Goal: Navigation & Orientation: Find specific page/section

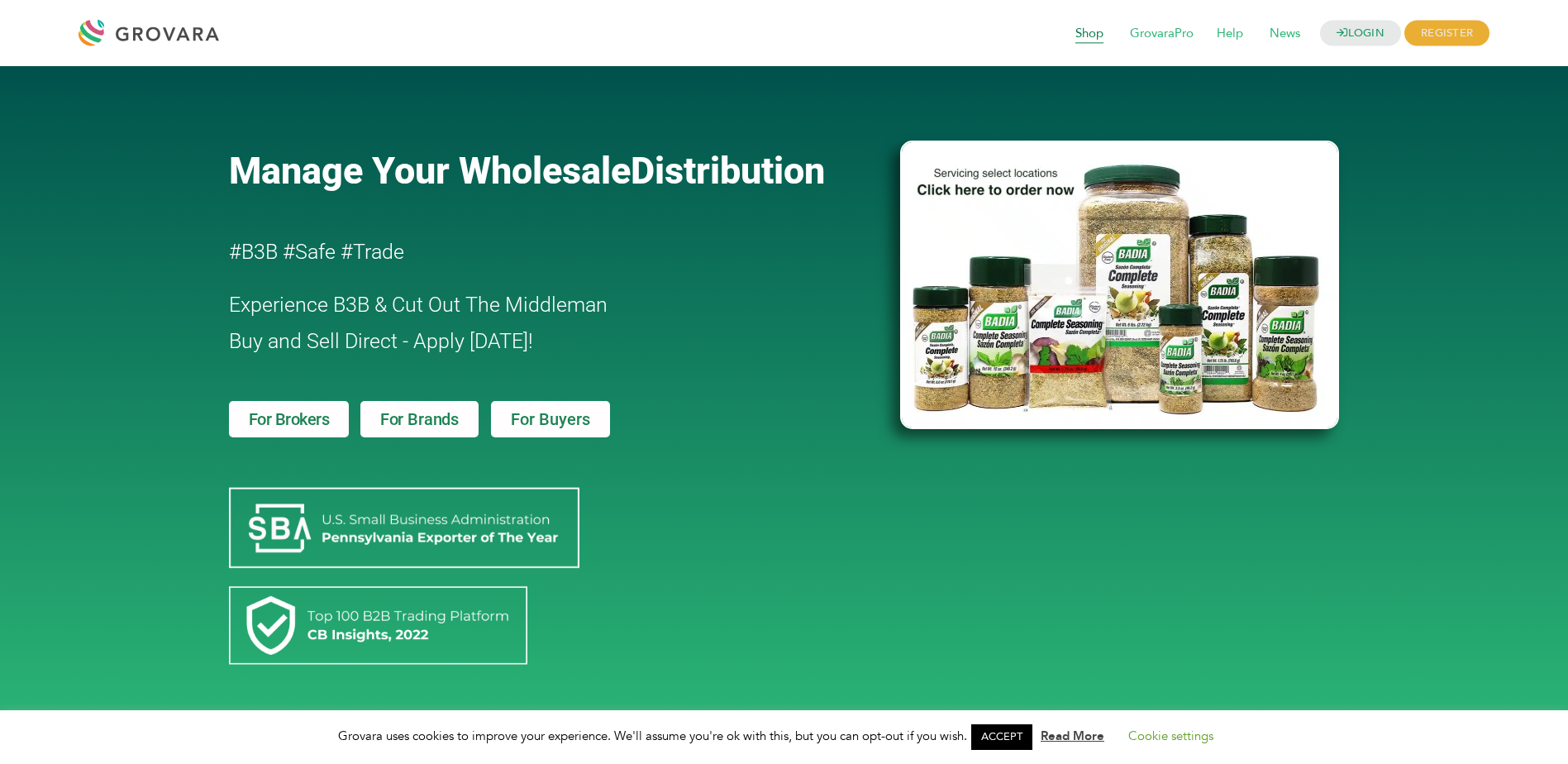
click at [1095, 38] on span "Shop" at bounding box center [1089, 34] width 51 height 31
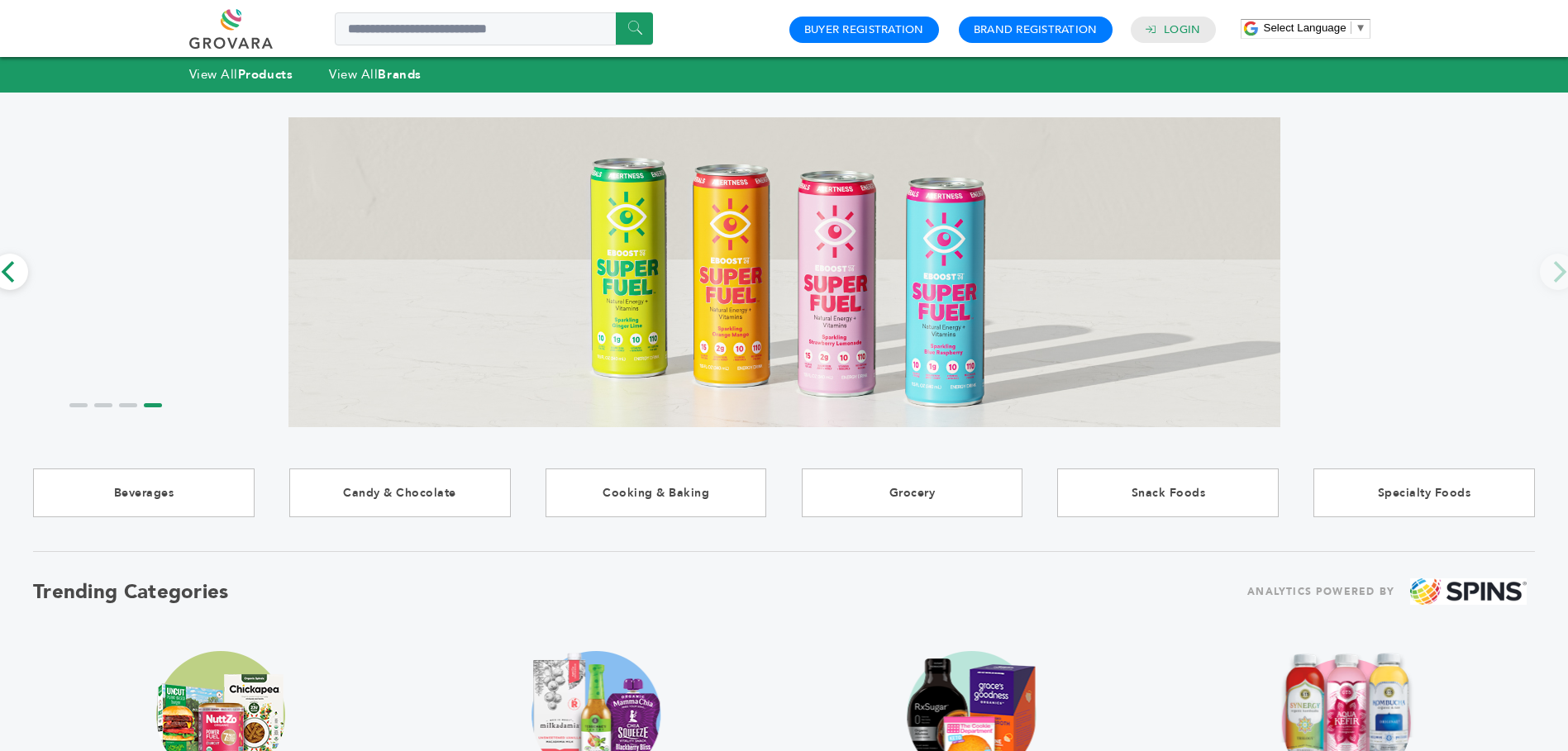
click at [258, 18] on link at bounding box center [250, 28] width 121 height 39
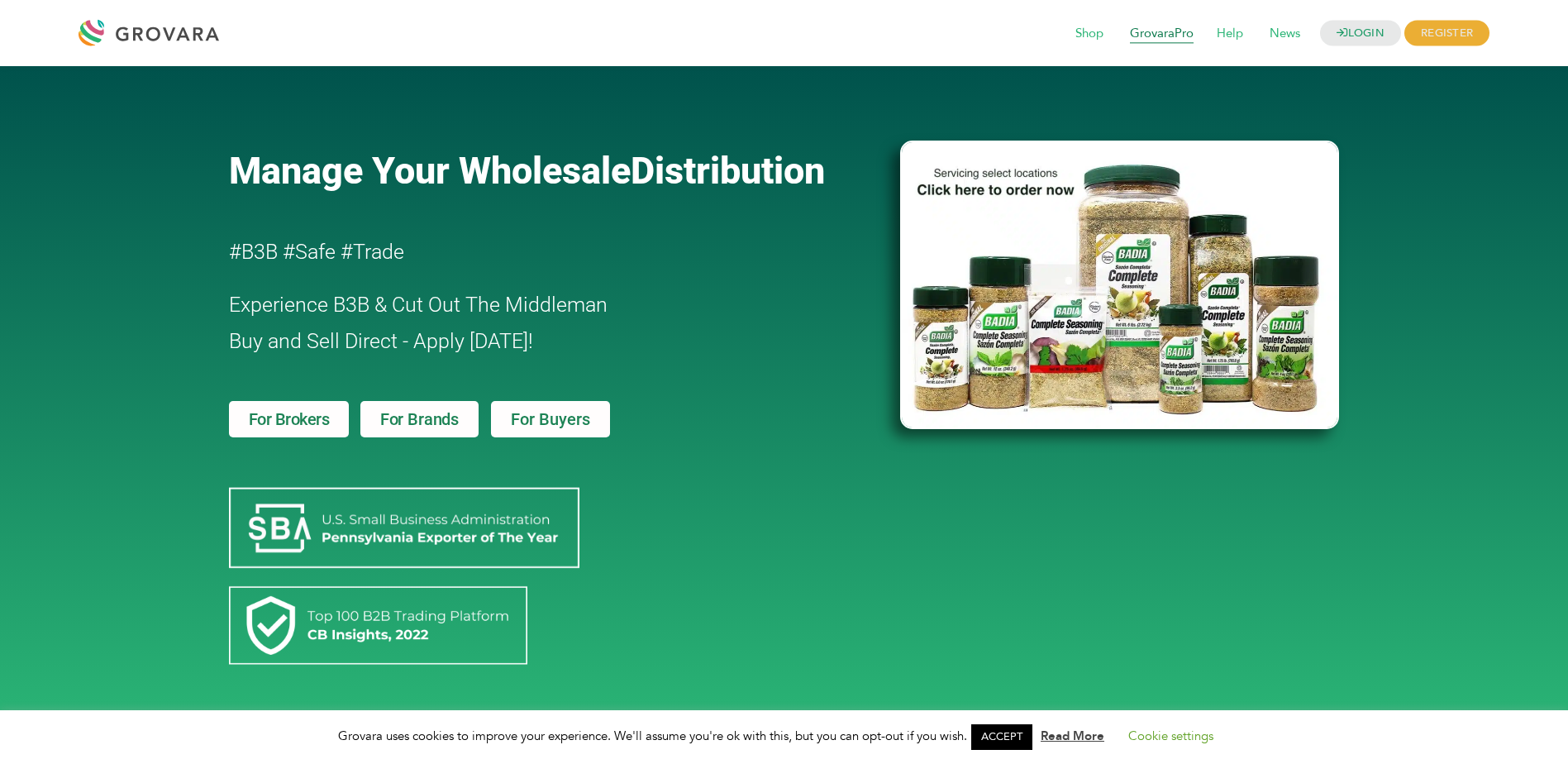
click at [1170, 46] on span "GrovaraPro" at bounding box center [1161, 34] width 87 height 31
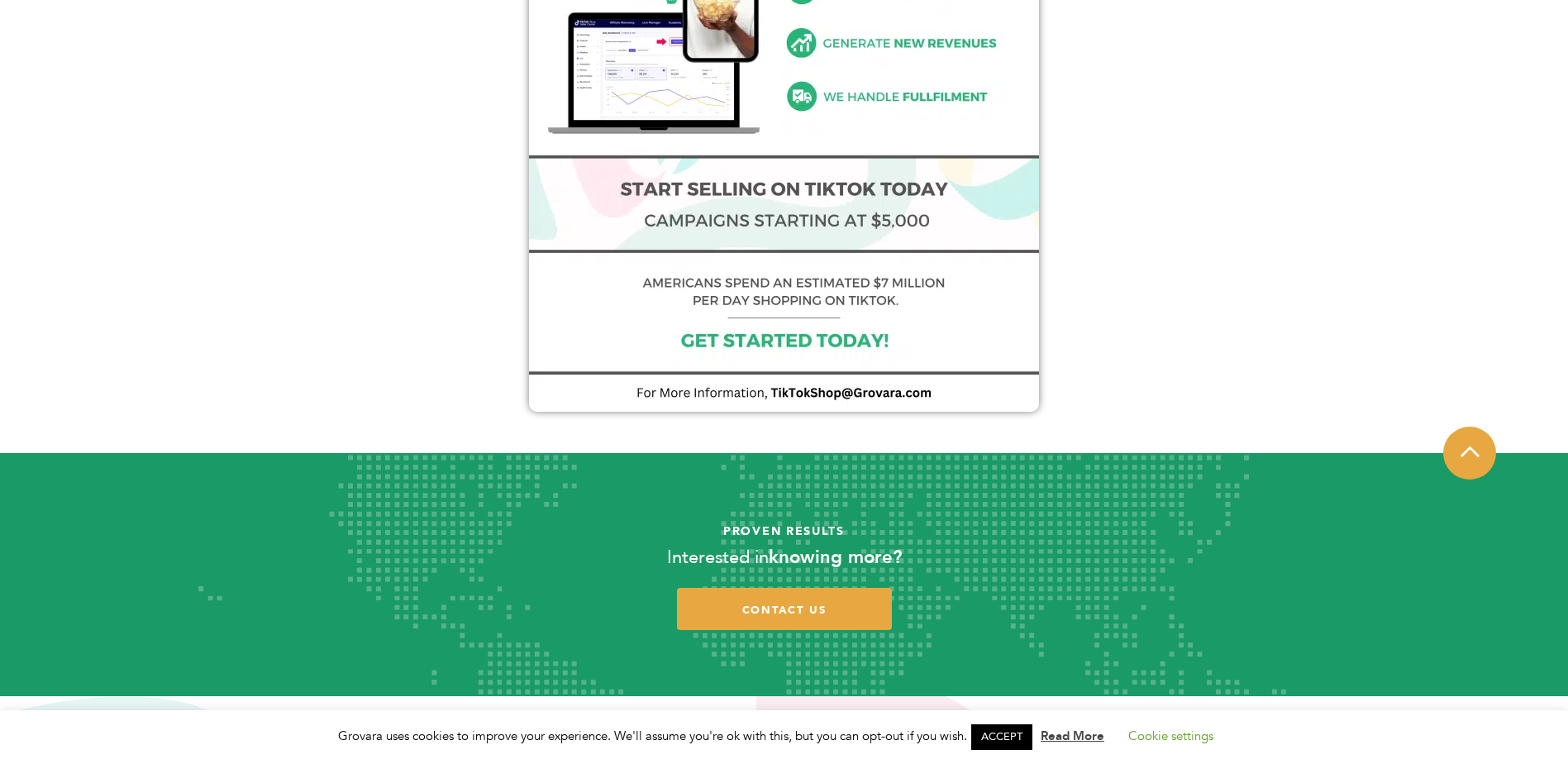
scroll to position [1344, 0]
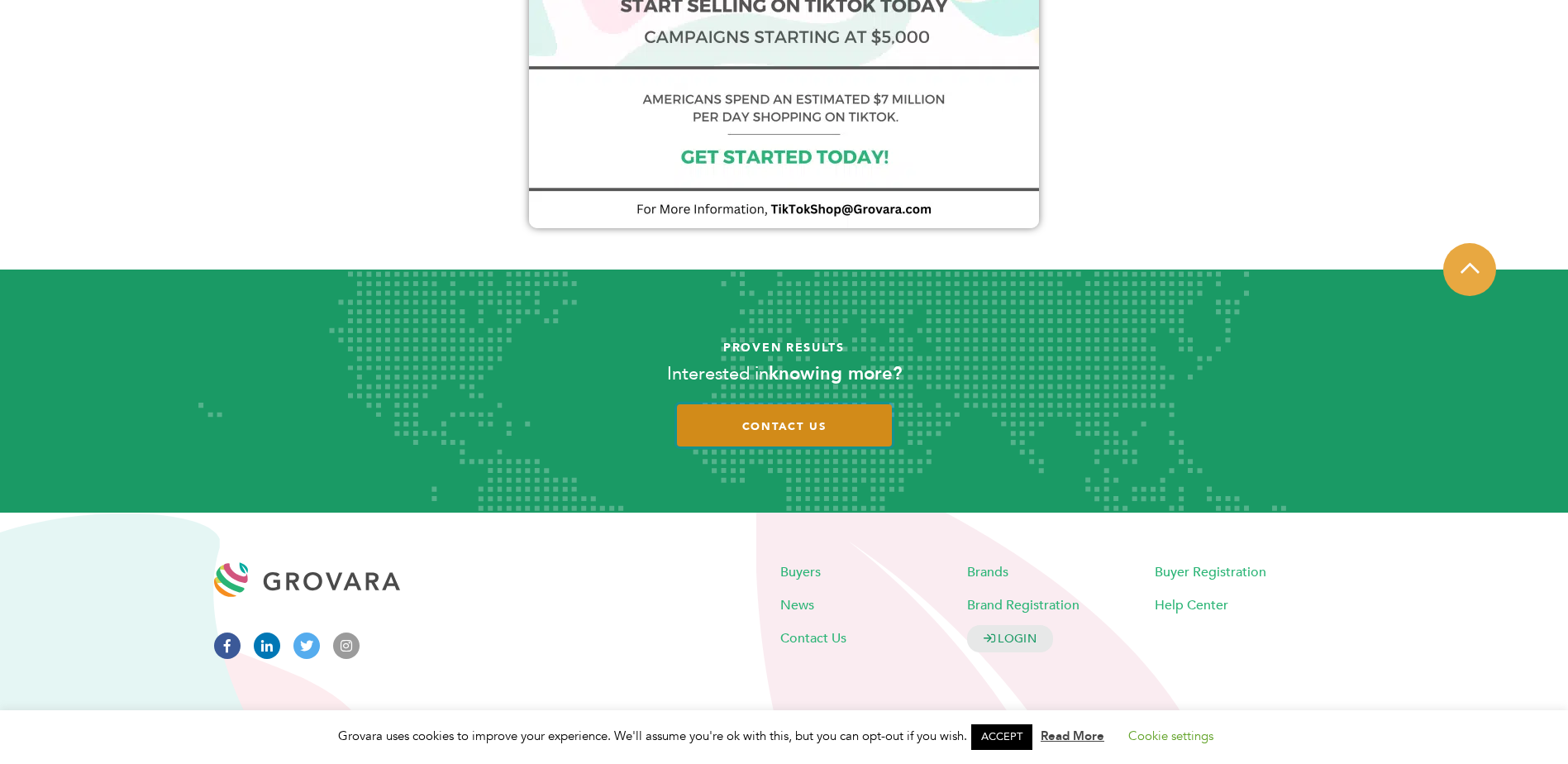
click at [822, 444] on link "contact us" at bounding box center [784, 425] width 215 height 42
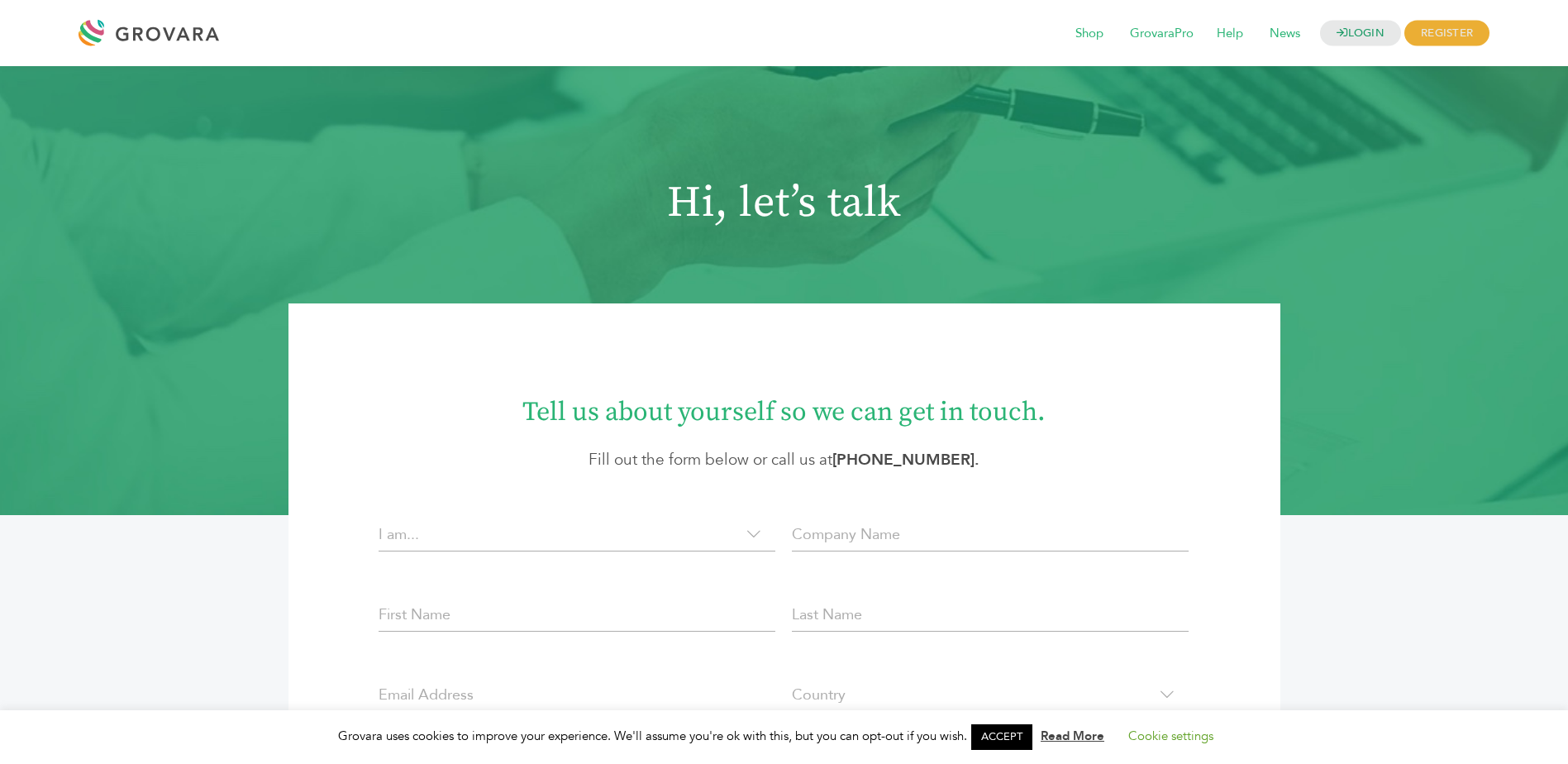
click at [1345, 490] on div "**********" at bounding box center [784, 760] width 1157 height 914
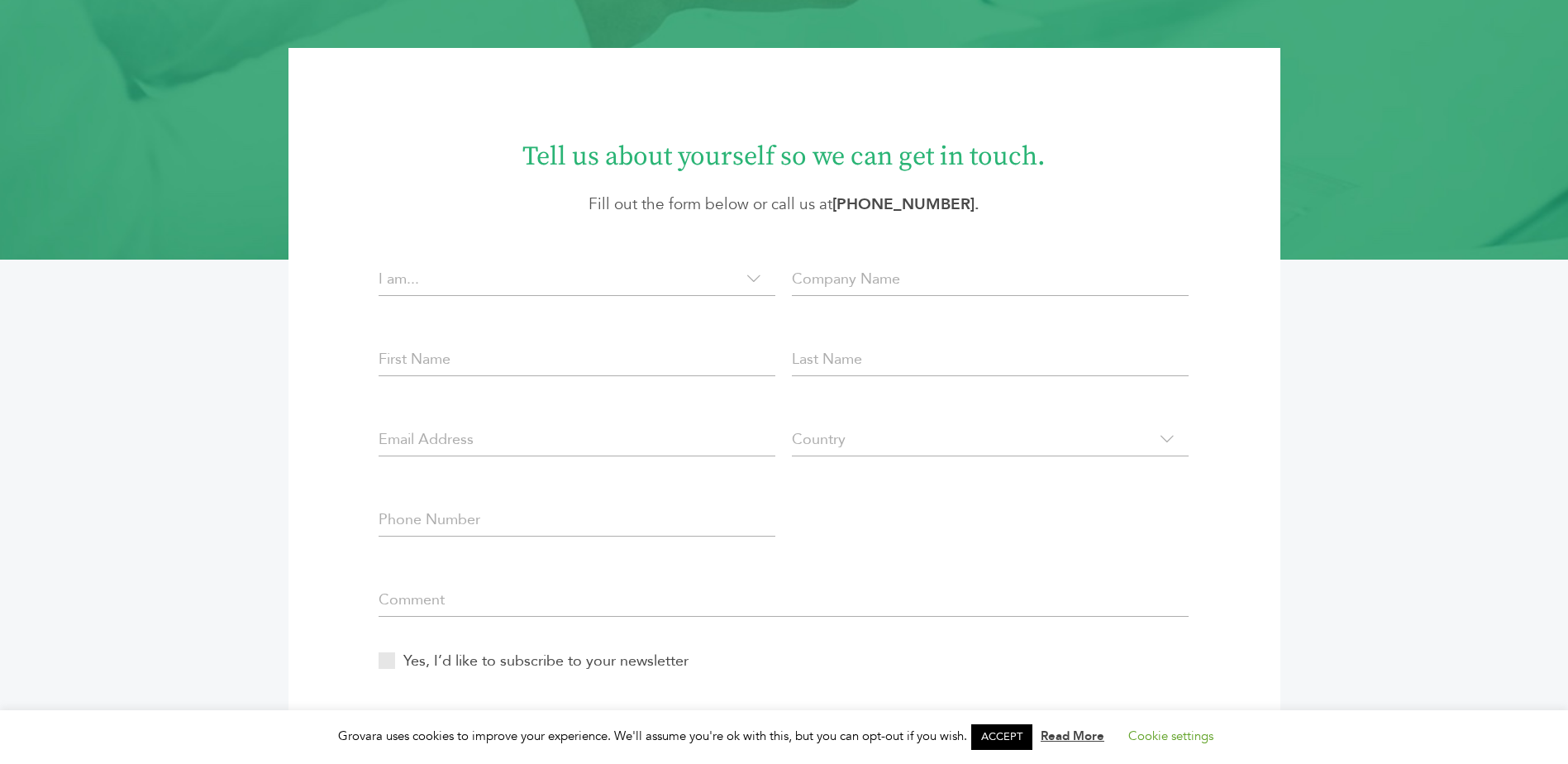
scroll to position [551, 0]
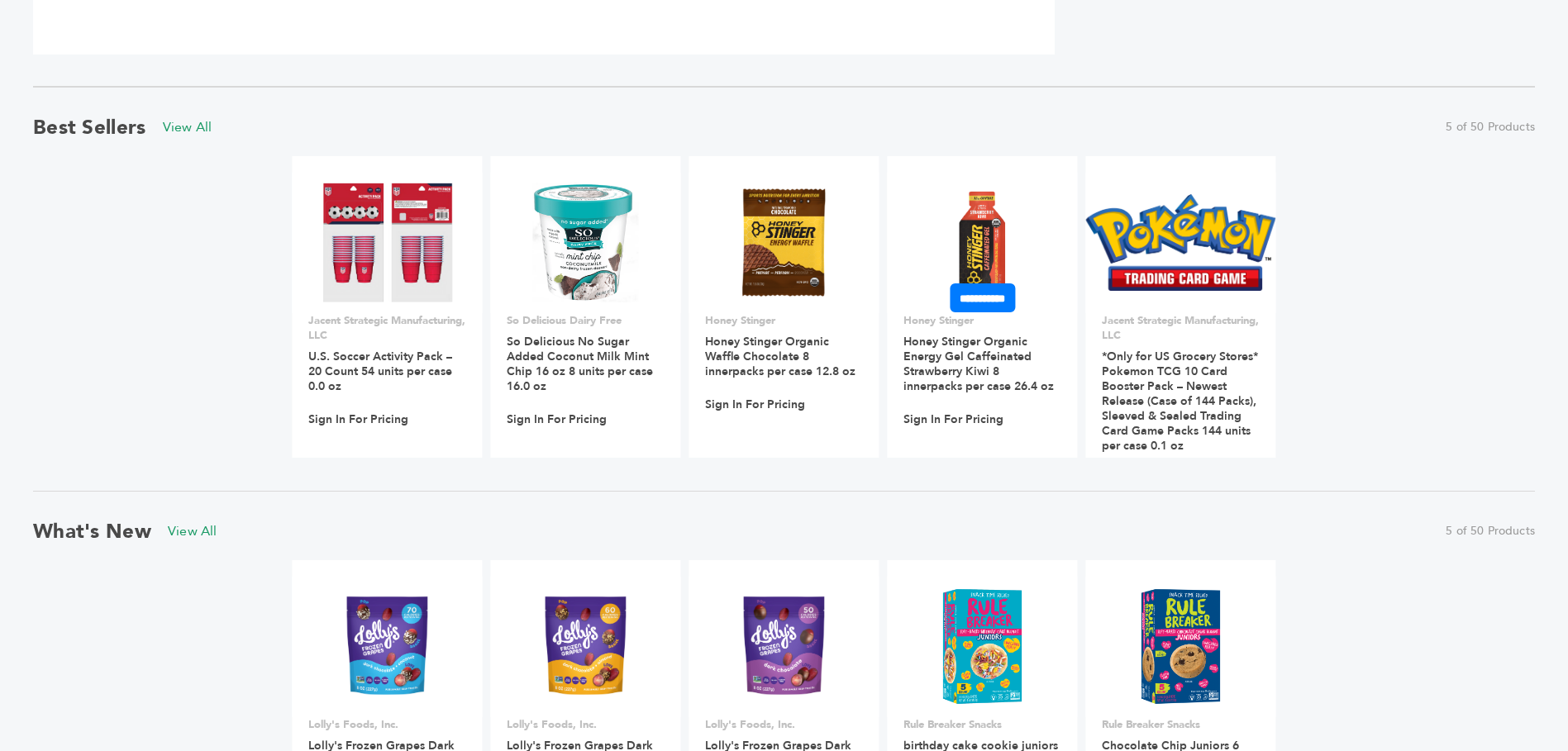
scroll to position [1477, 0]
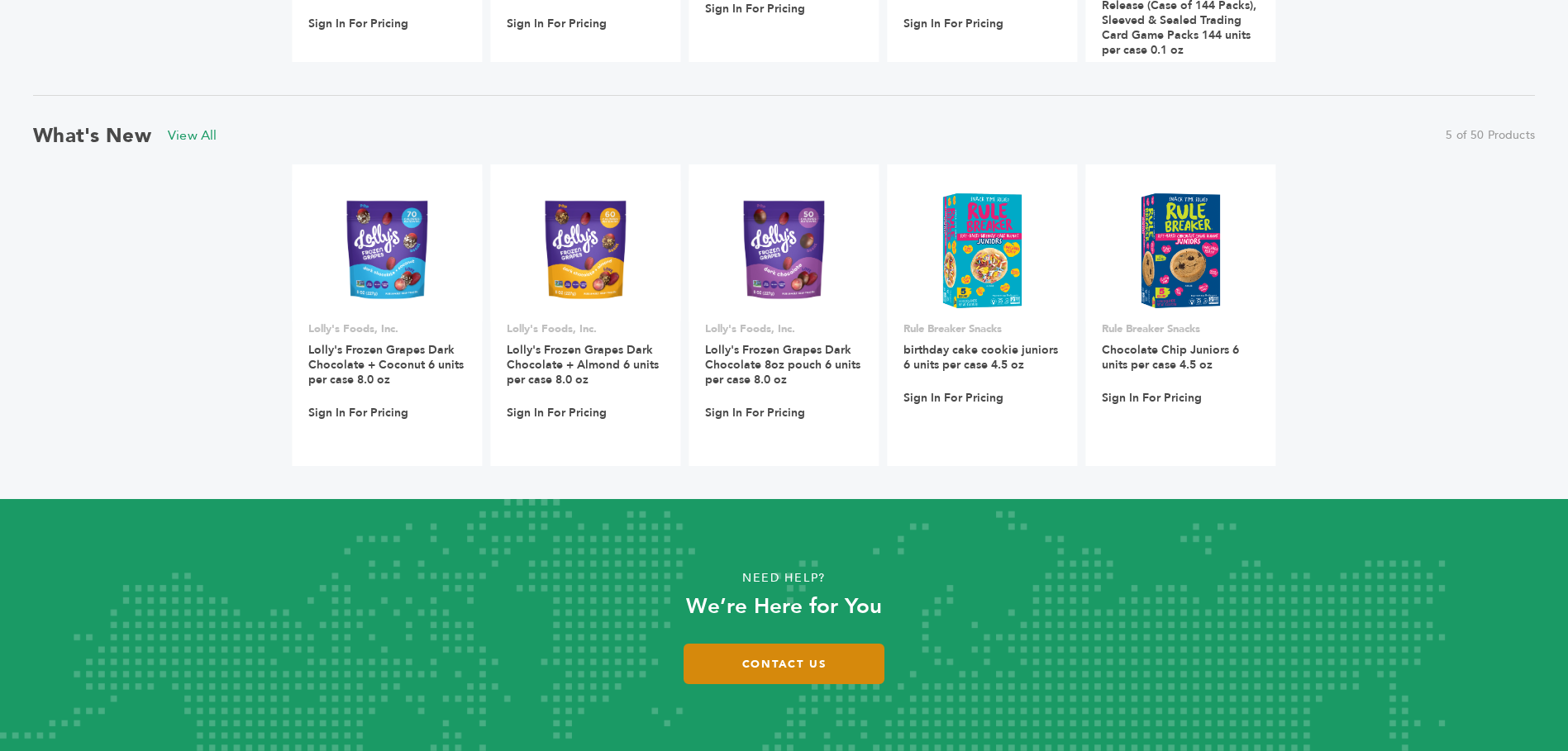
click at [830, 669] on link "Contact Us" at bounding box center [783, 664] width 201 height 40
click at [856, 668] on link "Contact Us" at bounding box center [783, 664] width 201 height 40
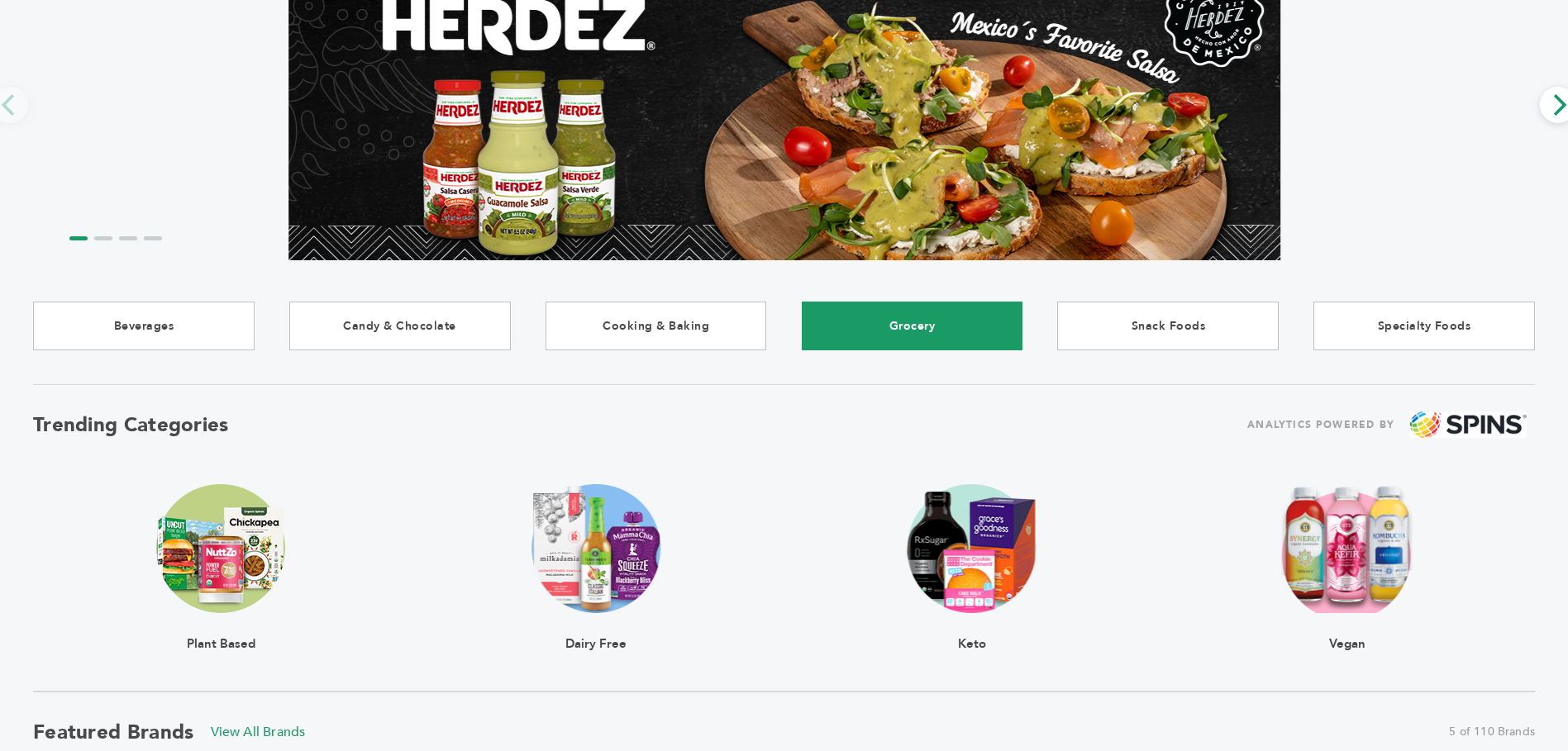
scroll to position [0, 0]
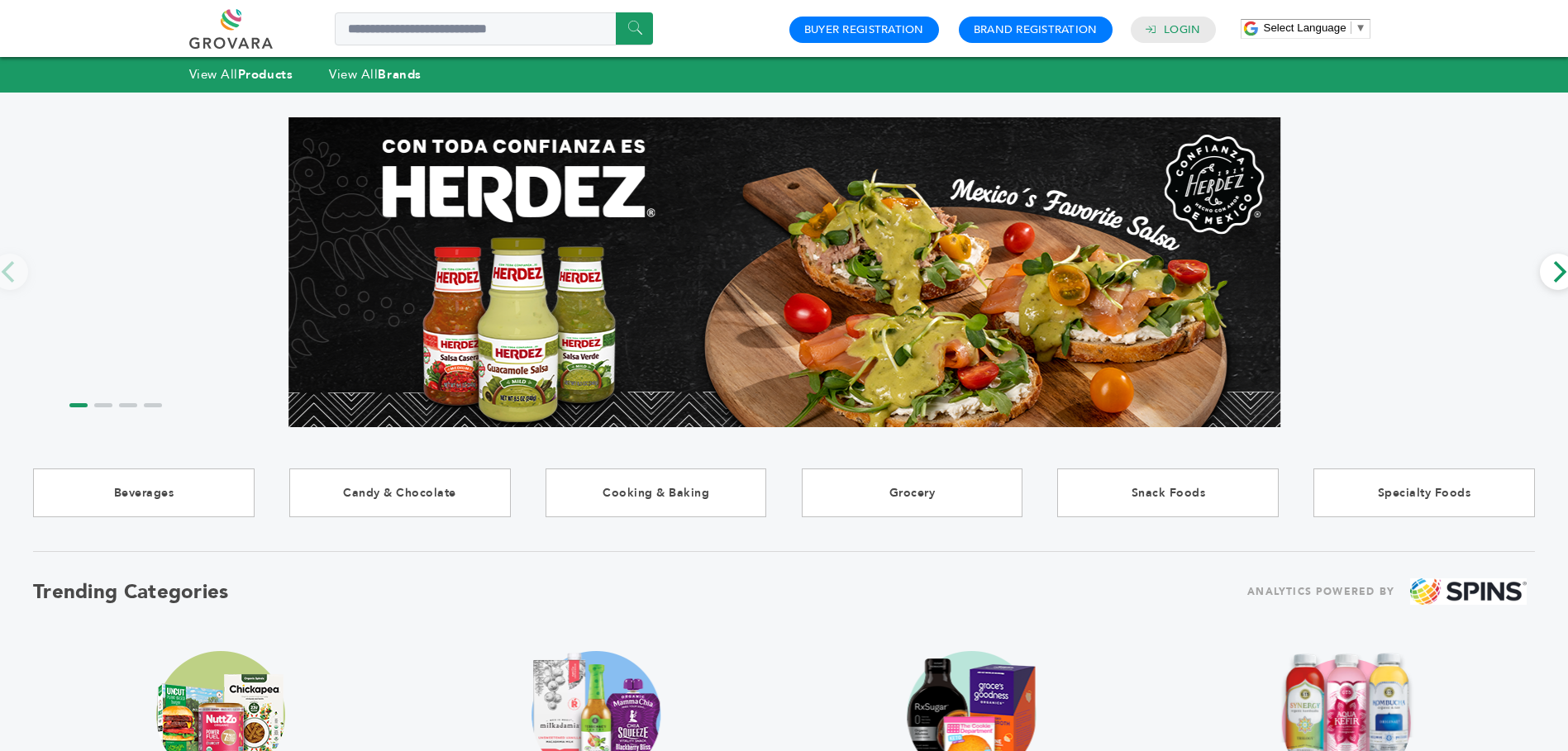
click at [235, 23] on link at bounding box center [250, 28] width 121 height 39
click at [1027, 23] on link "Brand Registration" at bounding box center [1035, 29] width 124 height 15
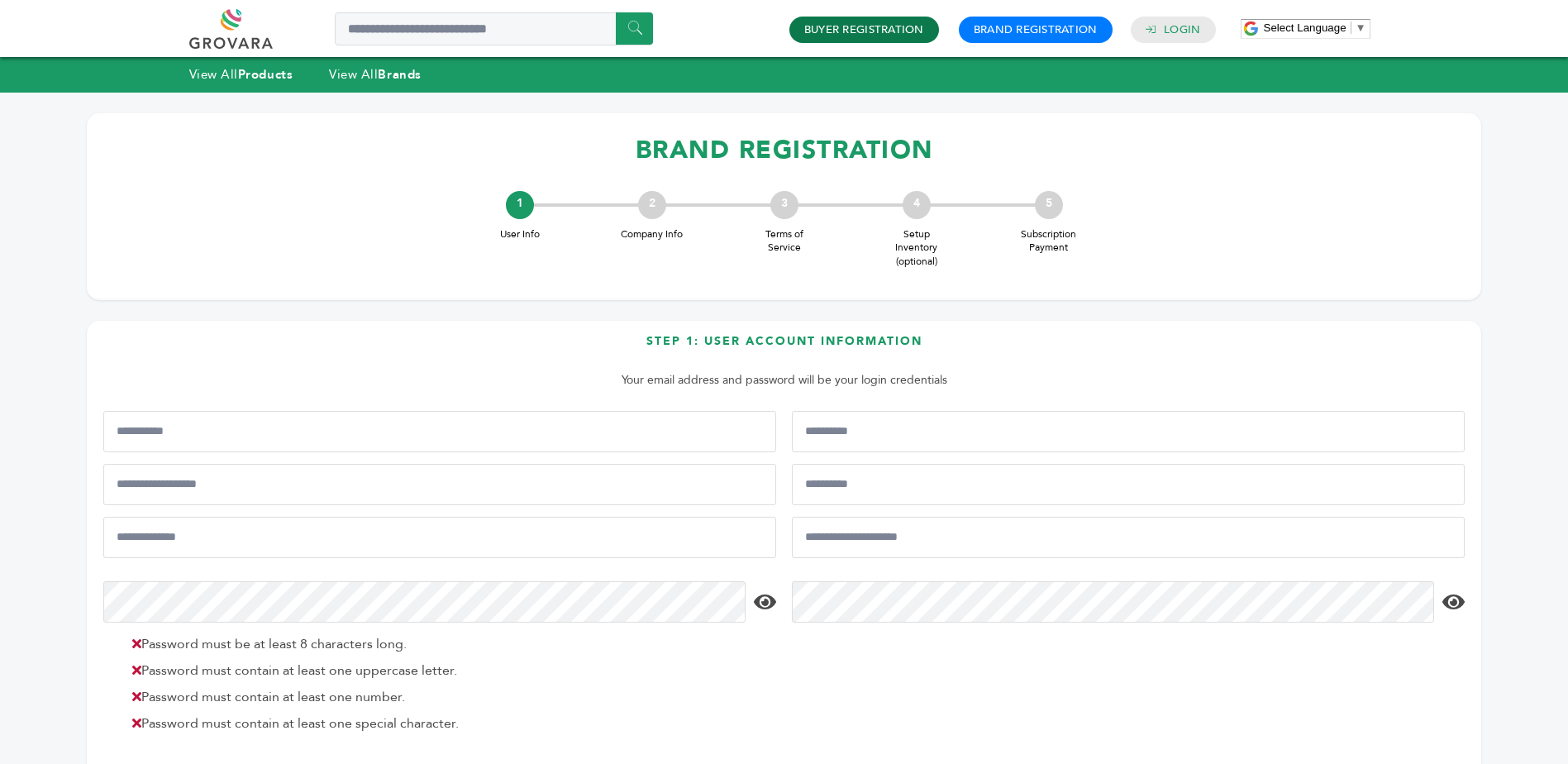
click at [847, 32] on link "Buyer Registration" at bounding box center [864, 29] width 120 height 15
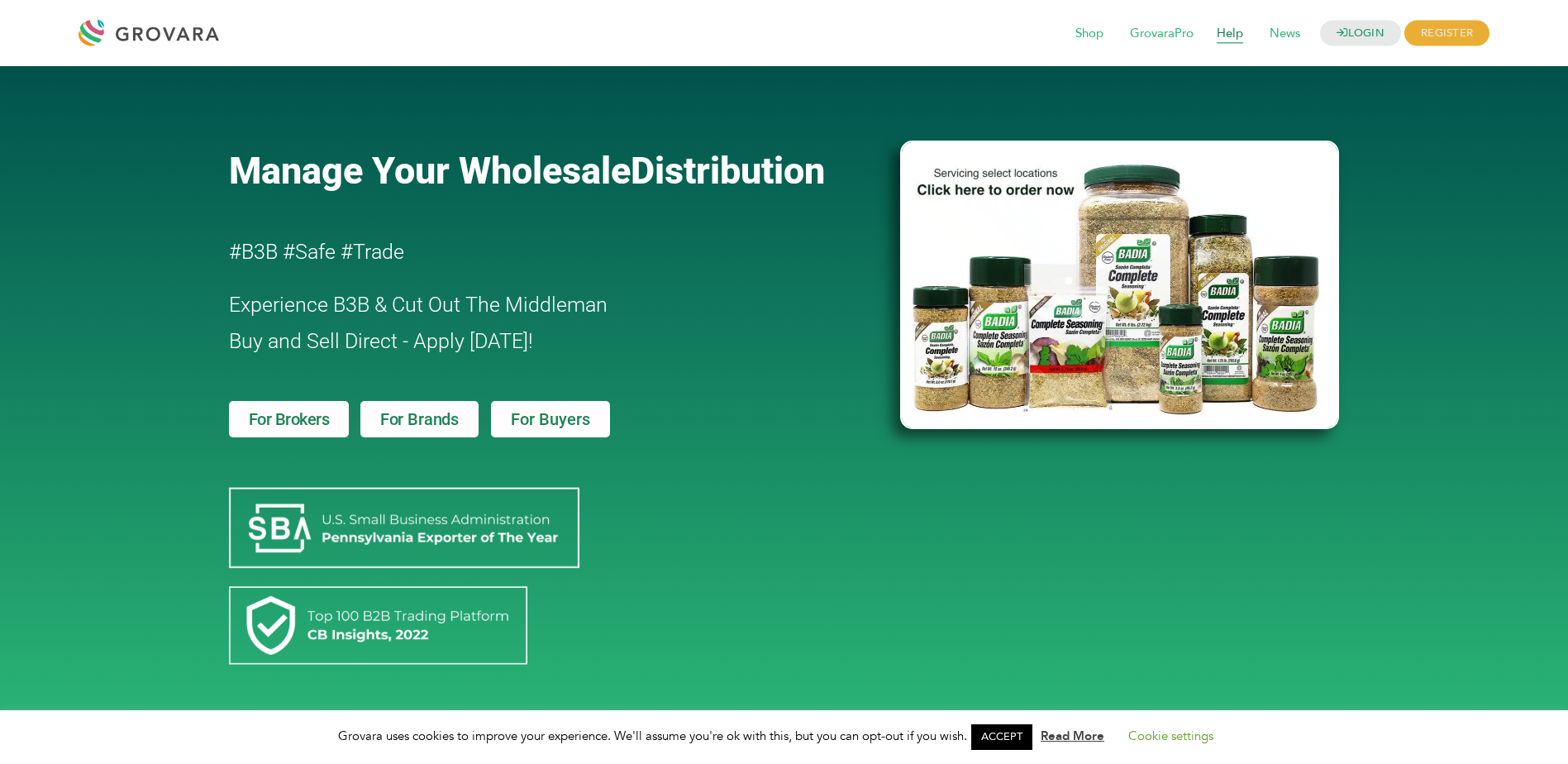
click at [1243, 38] on span "Help" at bounding box center [1230, 34] width 49 height 31
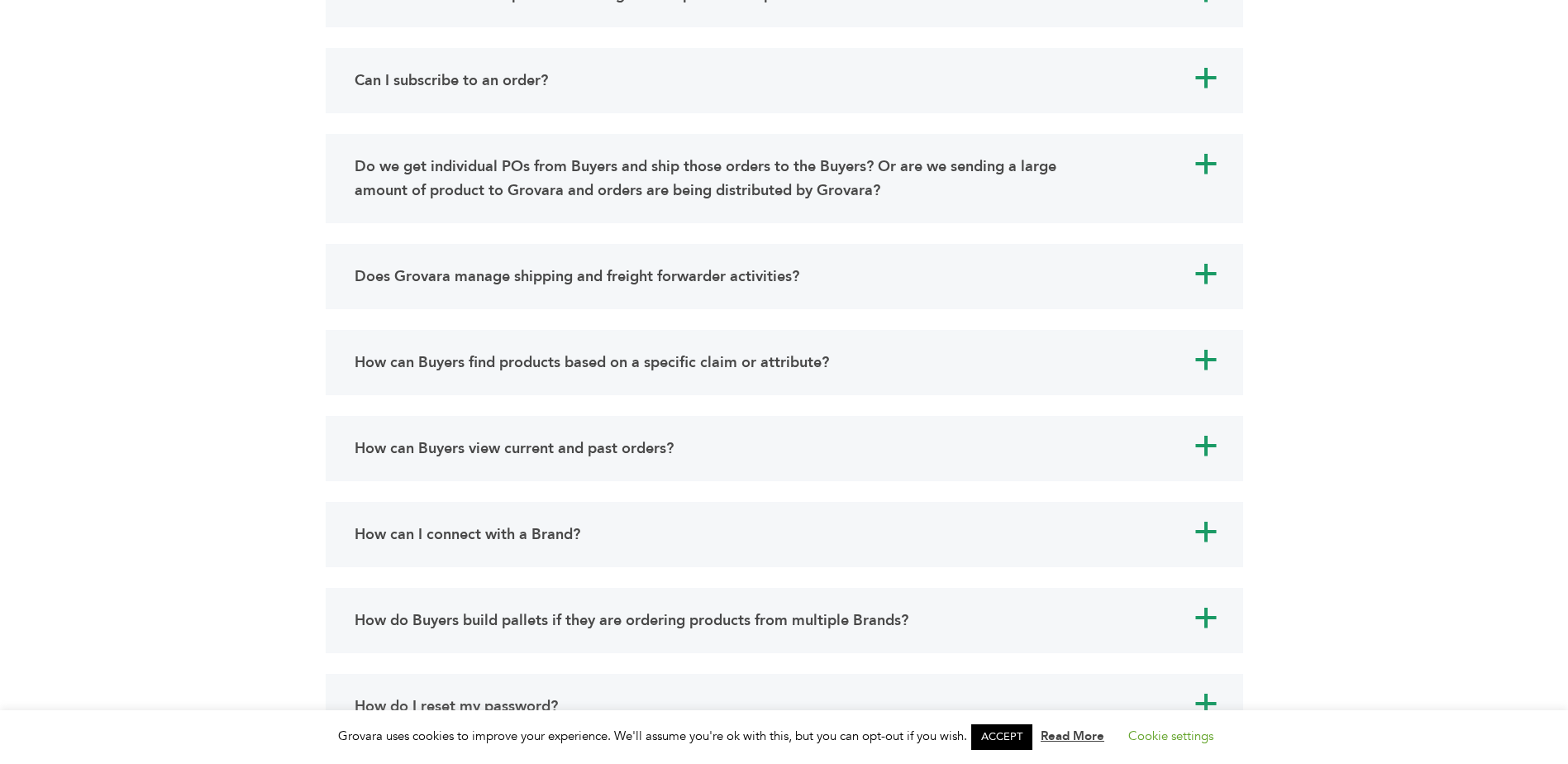
scroll to position [11439, 0]
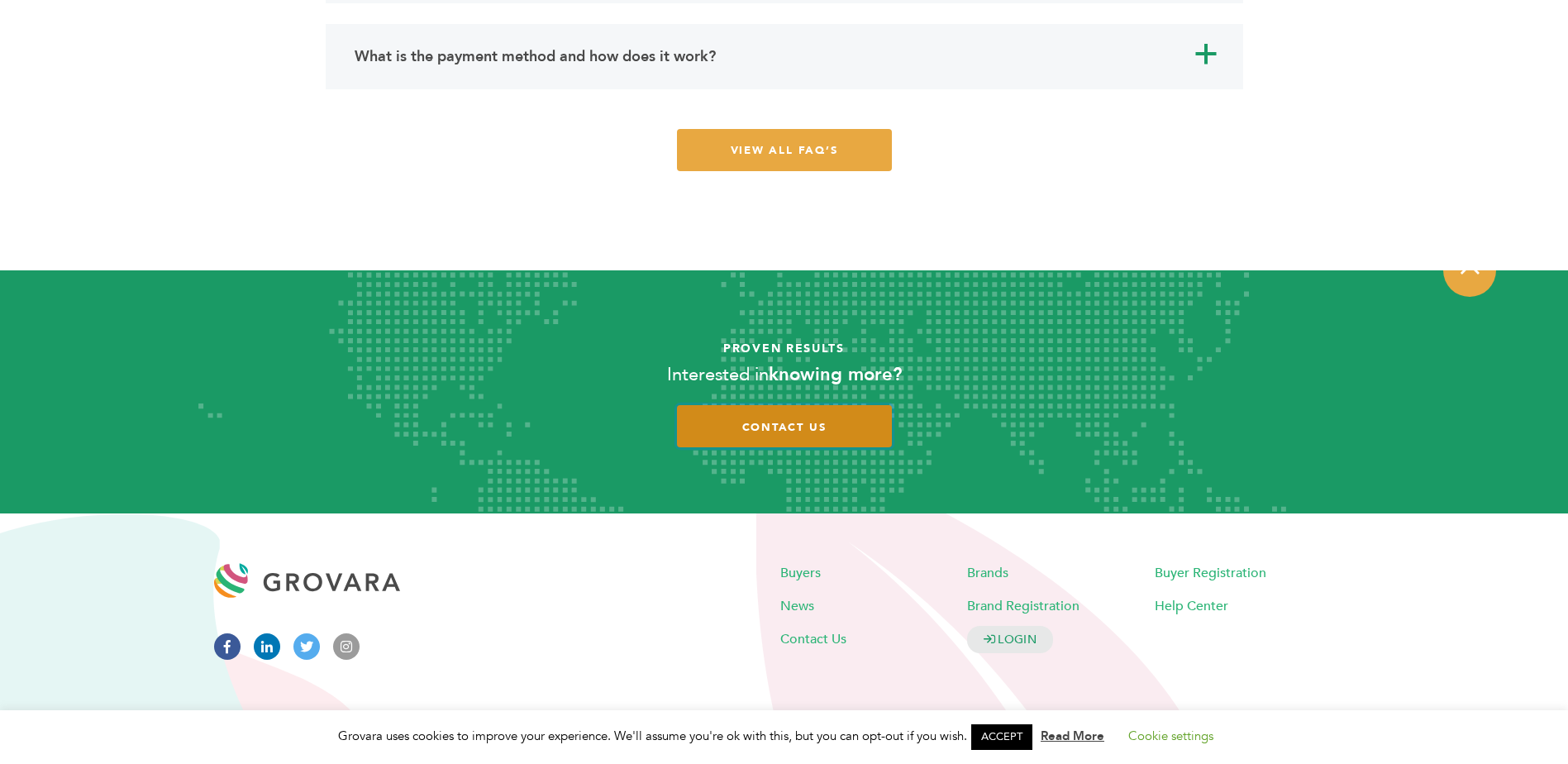
click at [817, 408] on link "contact us" at bounding box center [784, 426] width 215 height 42
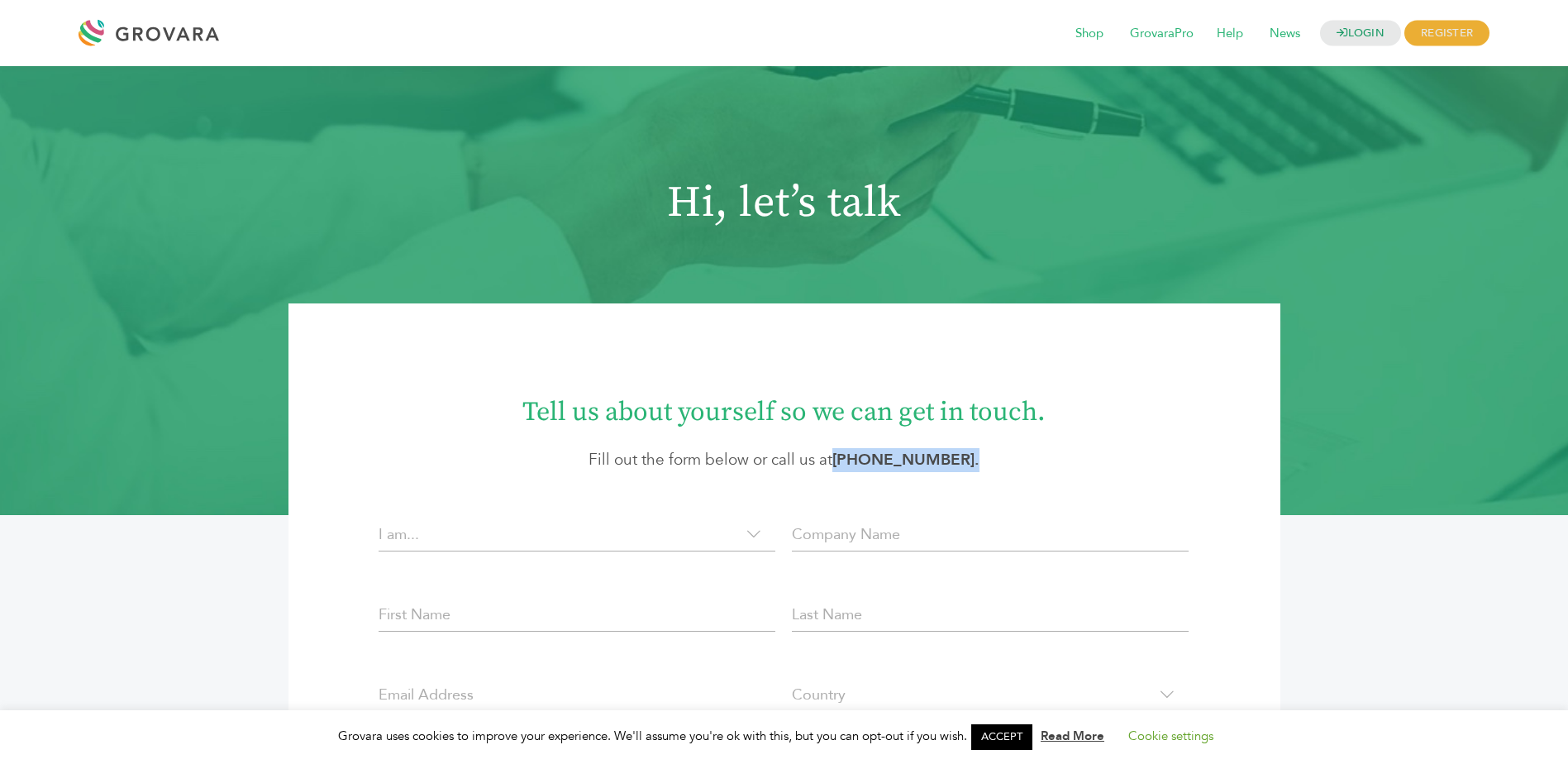
drag, startPoint x: 1014, startPoint y: 450, endPoint x: 843, endPoint y: 442, distance: 171.2
click at [843, 442] on div "Tell us about yourself so we can get in touch. Fill out the form below or call …" at bounding box center [784, 427] width 992 height 89
copy p "[PHONE_NUMBER] ."
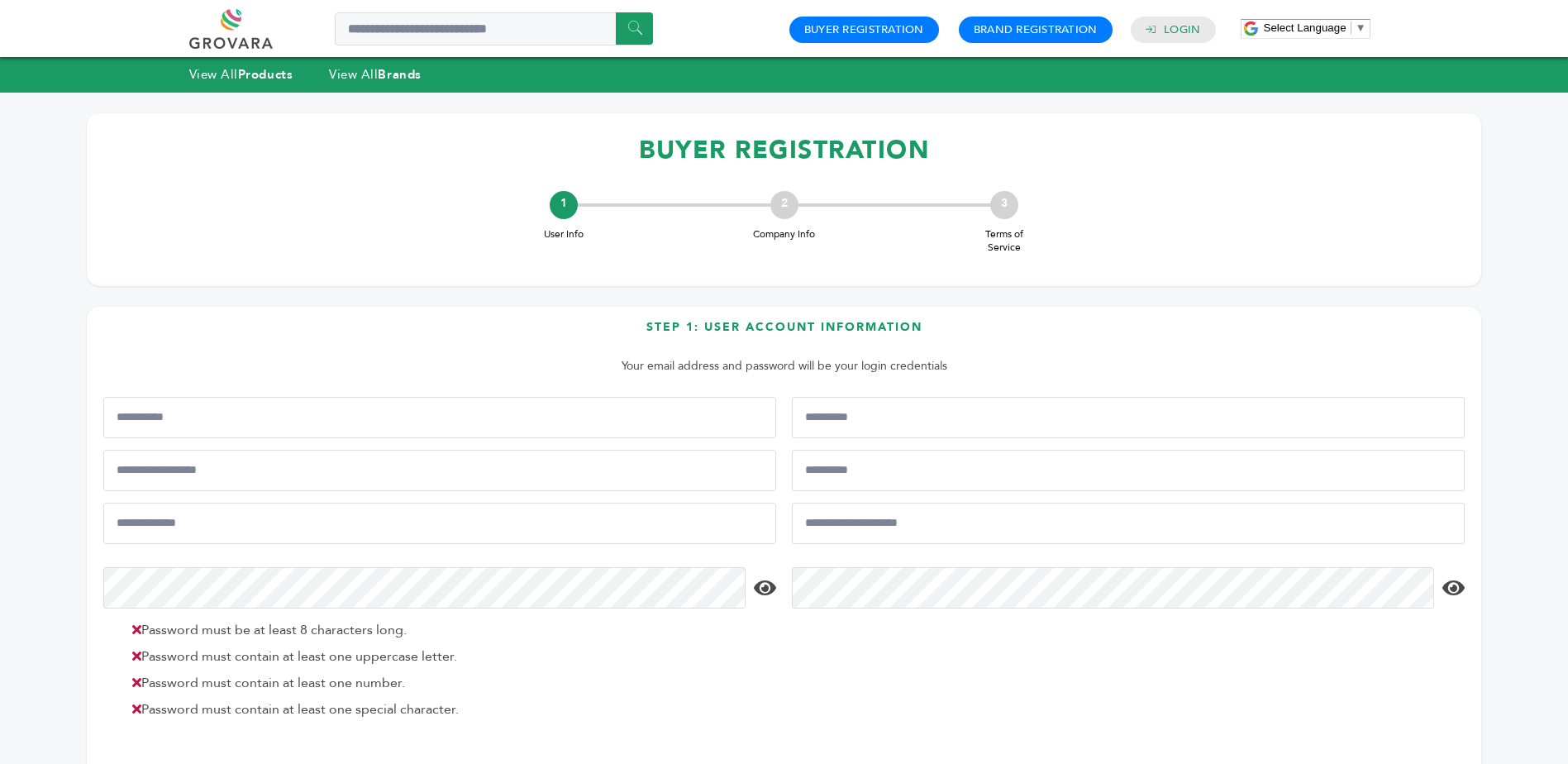
click at [231, 29] on link at bounding box center [250, 28] width 121 height 39
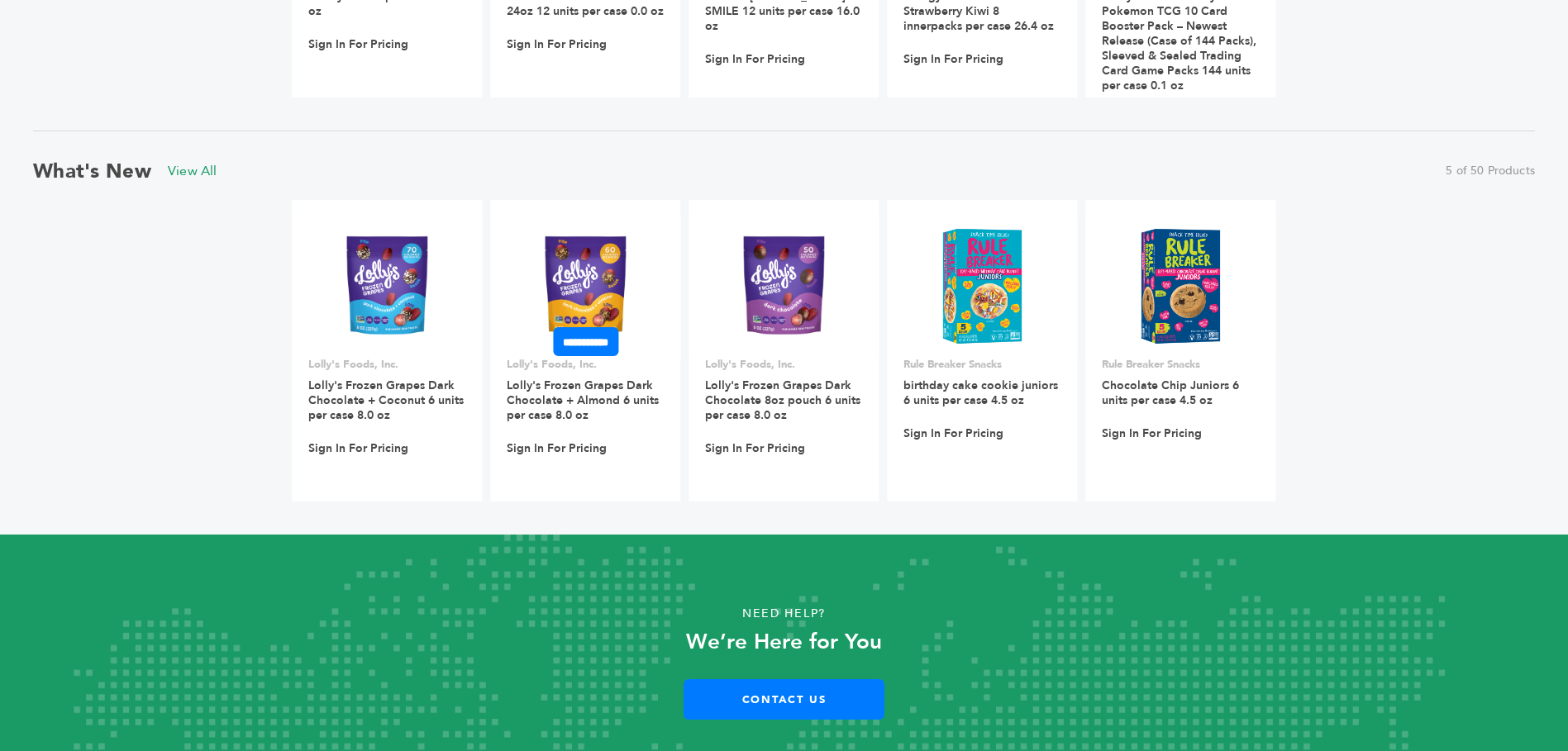
scroll to position [1477, 0]
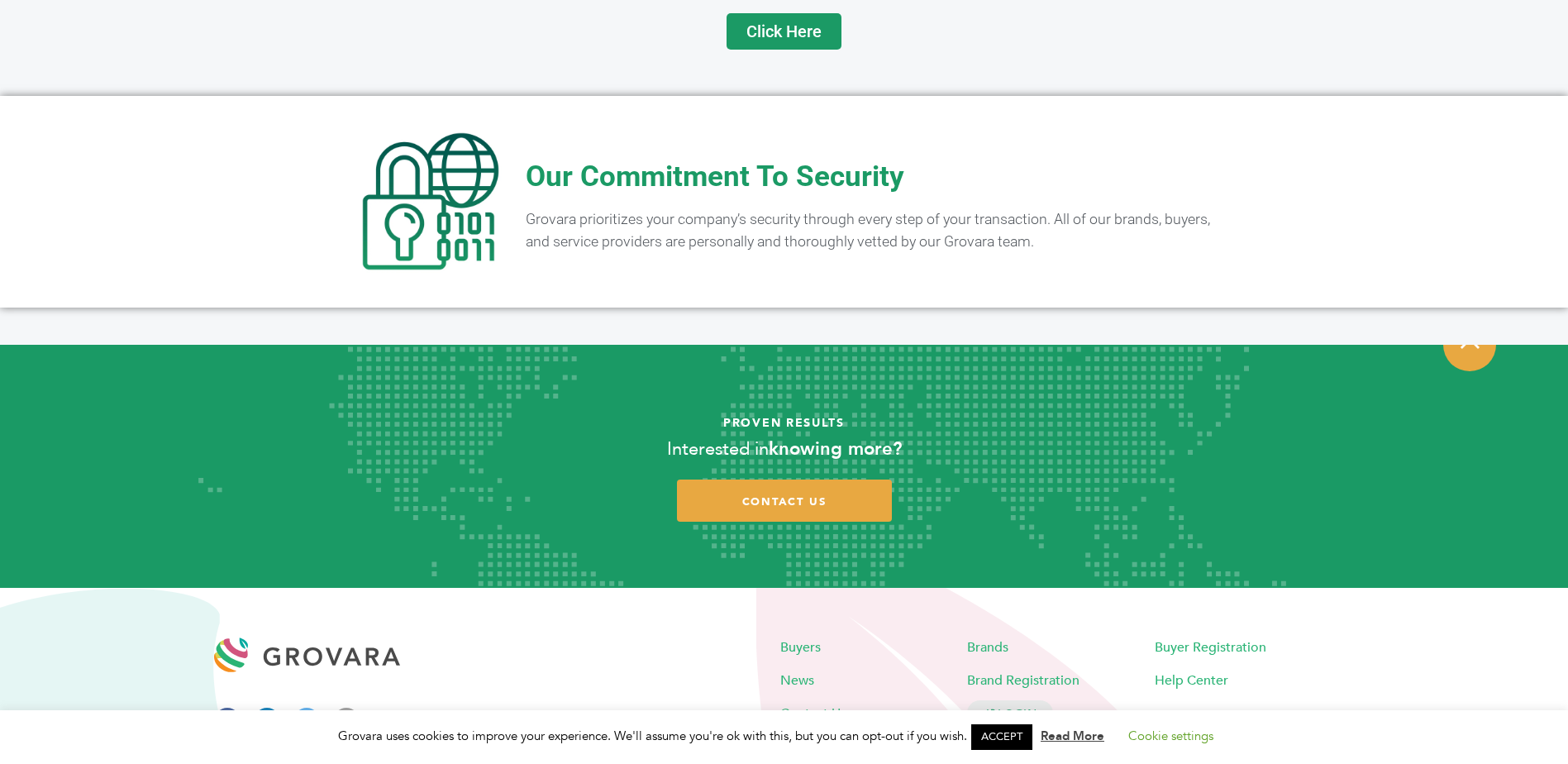
scroll to position [3254, 0]
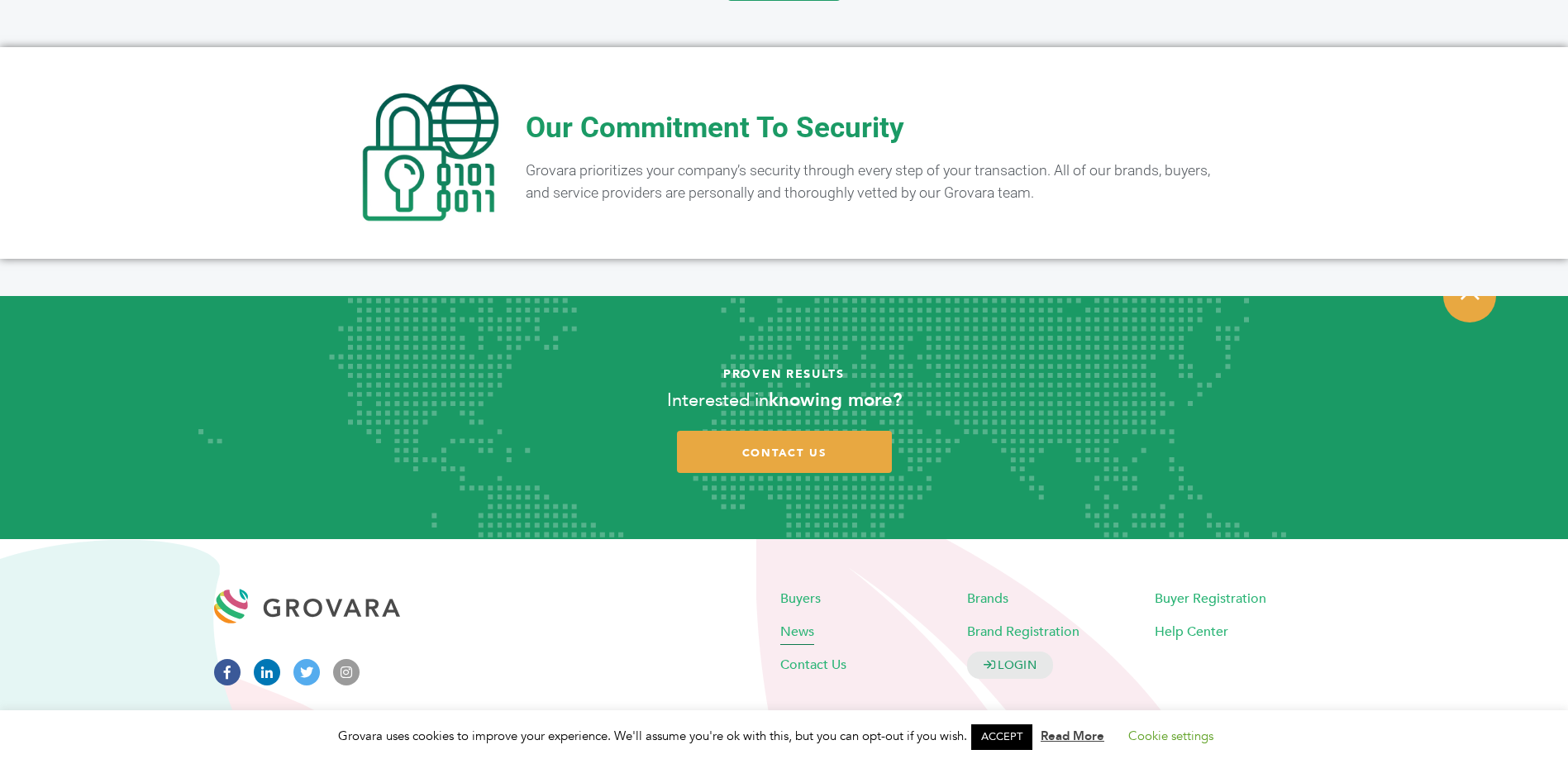
click at [805, 622] on span "News" at bounding box center [797, 631] width 34 height 18
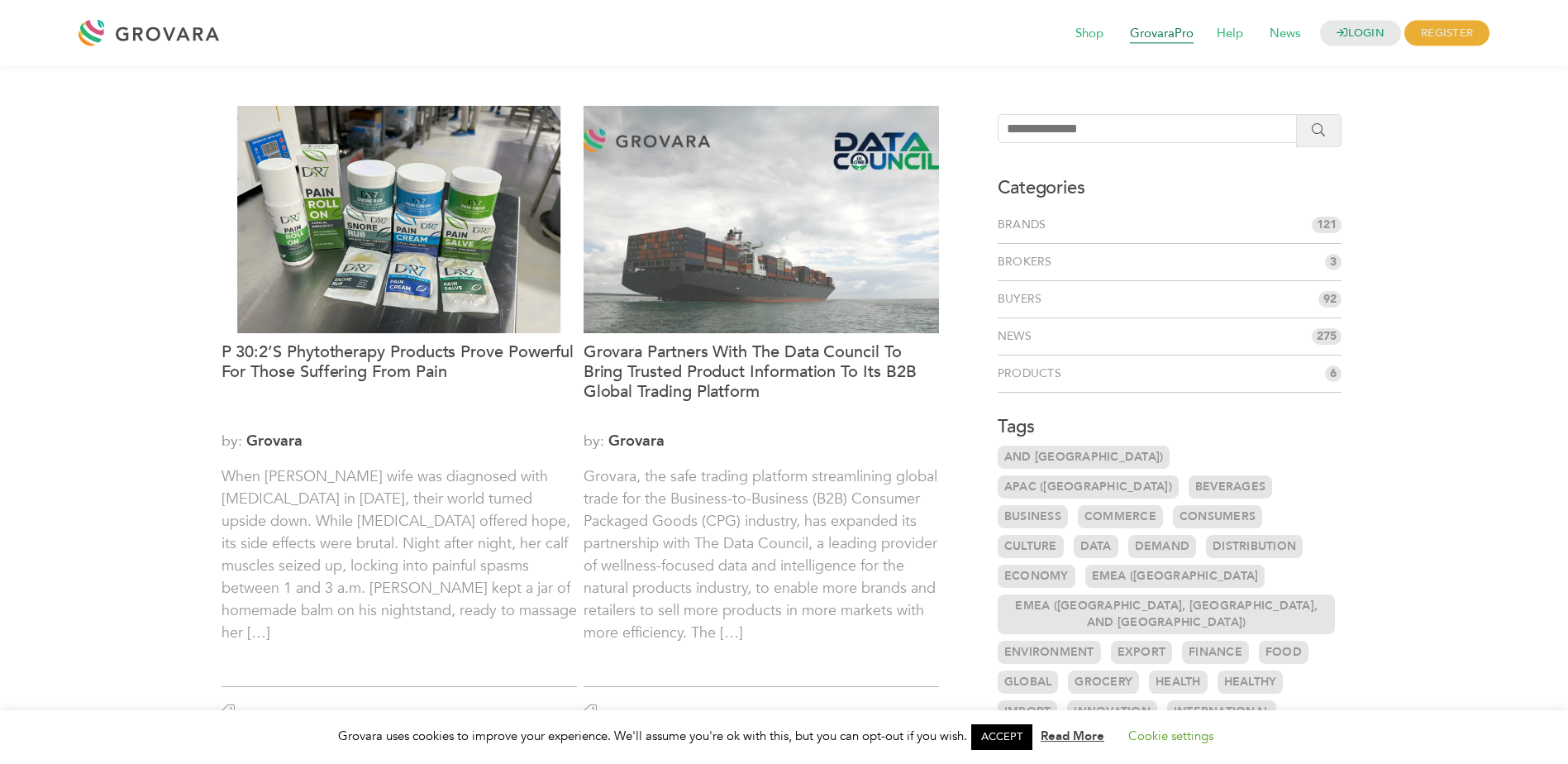
click at [1155, 34] on span "GrovaraPro" at bounding box center [1161, 34] width 87 height 31
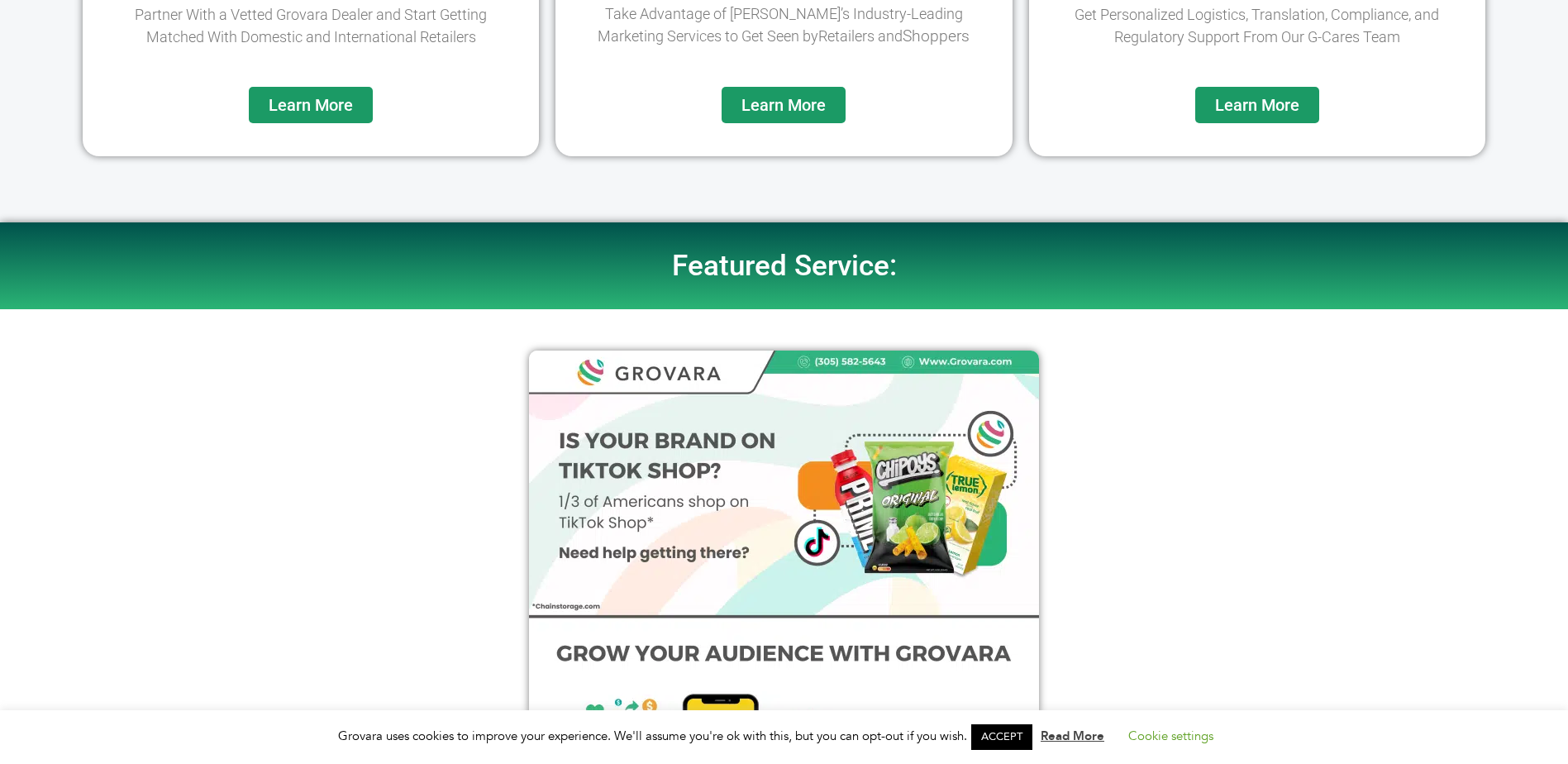
scroll to position [413, 0]
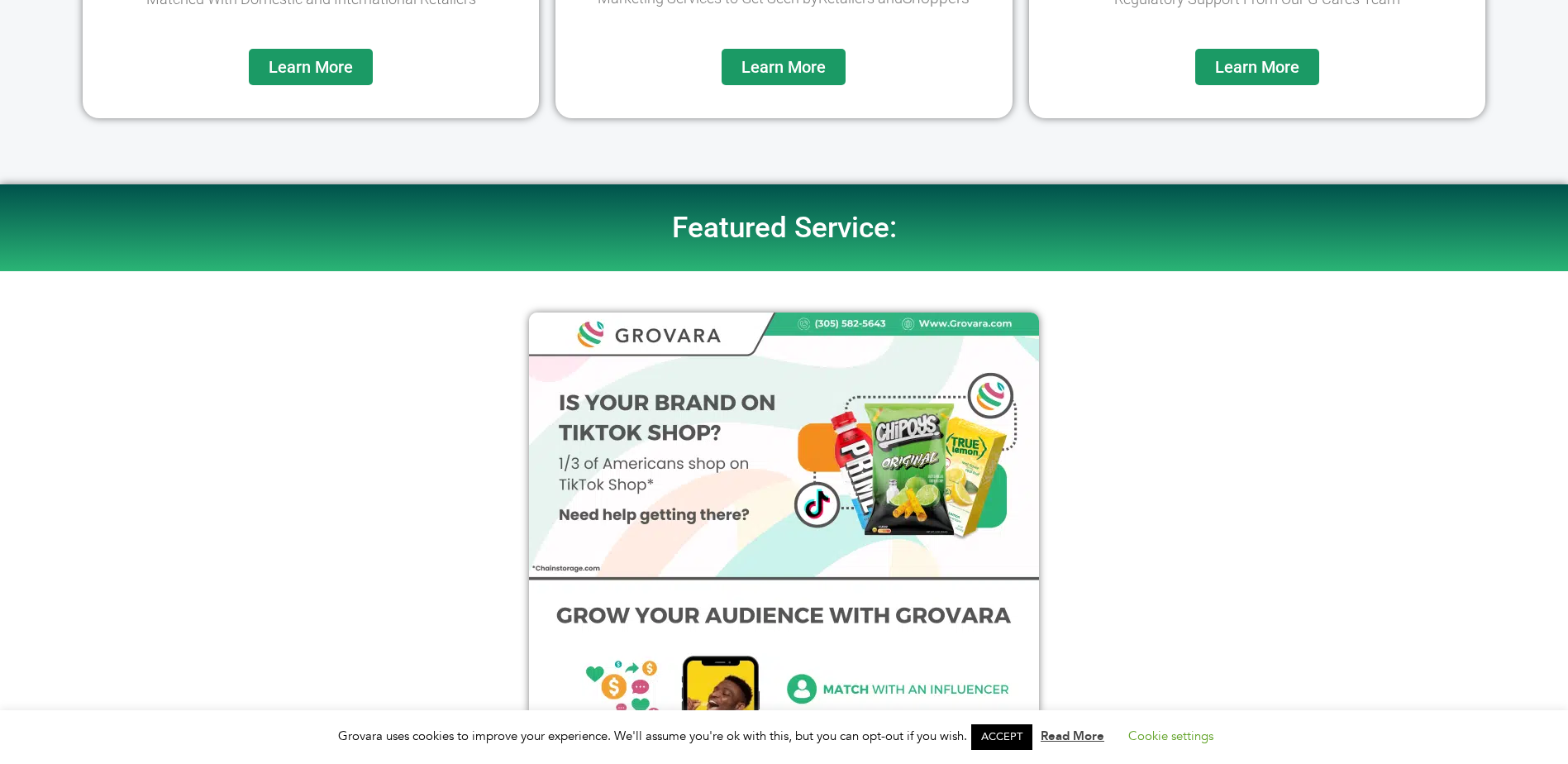
click at [836, 213] on h2 "Featured Service:" at bounding box center [784, 228] width 942 height 29
click at [844, 473] on img at bounding box center [783, 736] width 510 height 846
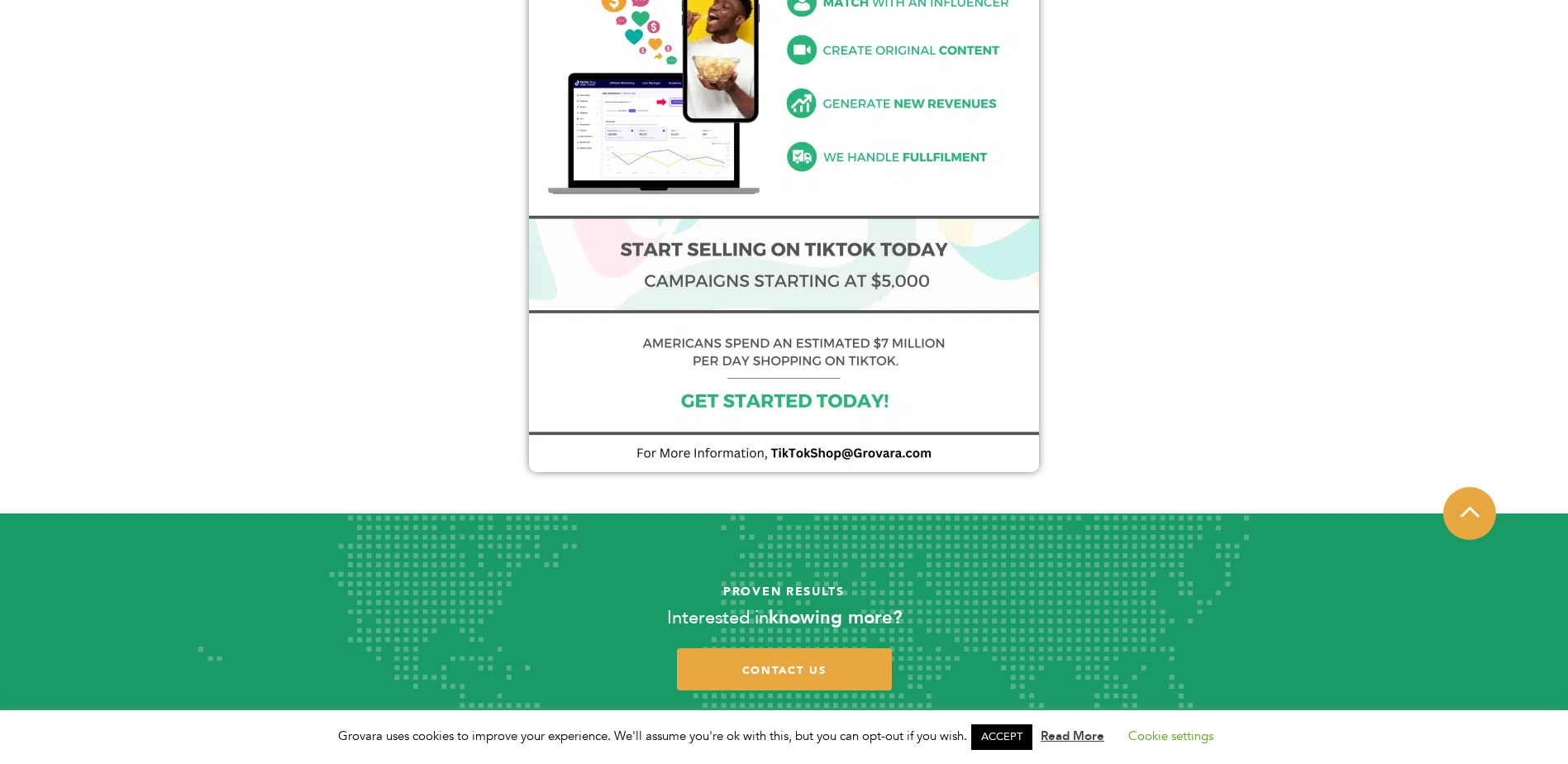
scroll to position [1102, 0]
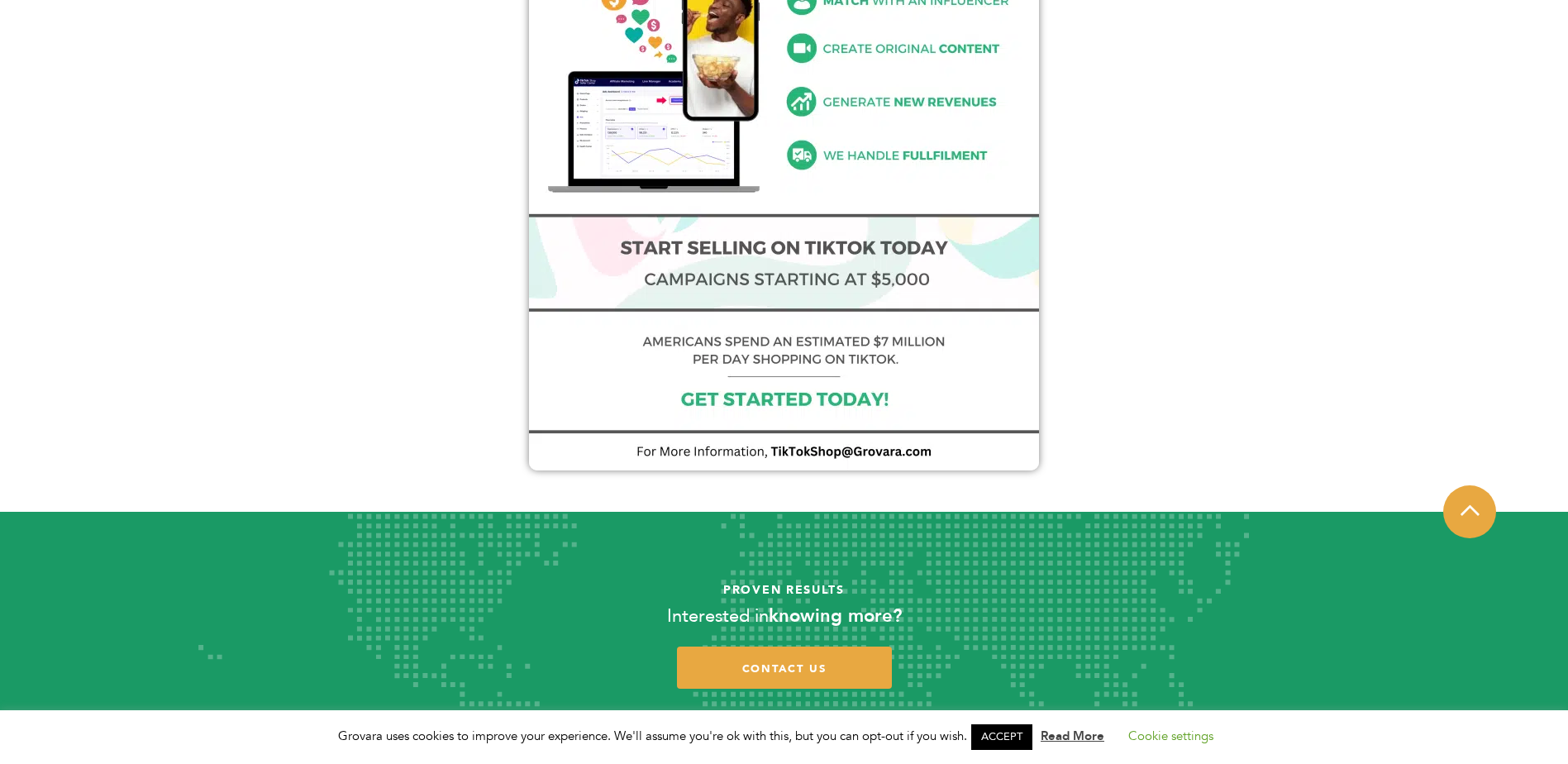
click at [845, 450] on img at bounding box center [783, 47] width 510 height 846
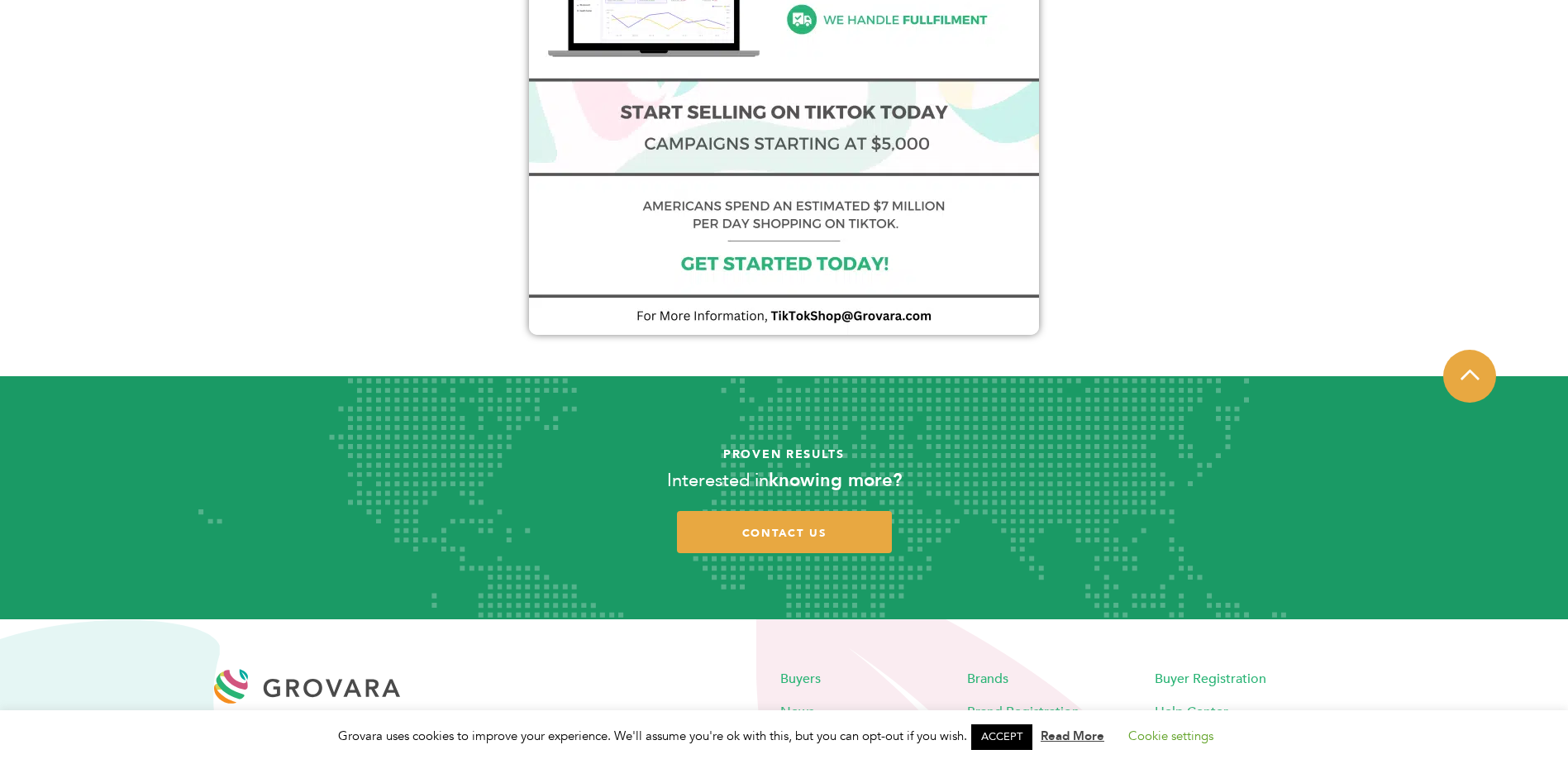
scroll to position [1240, 0]
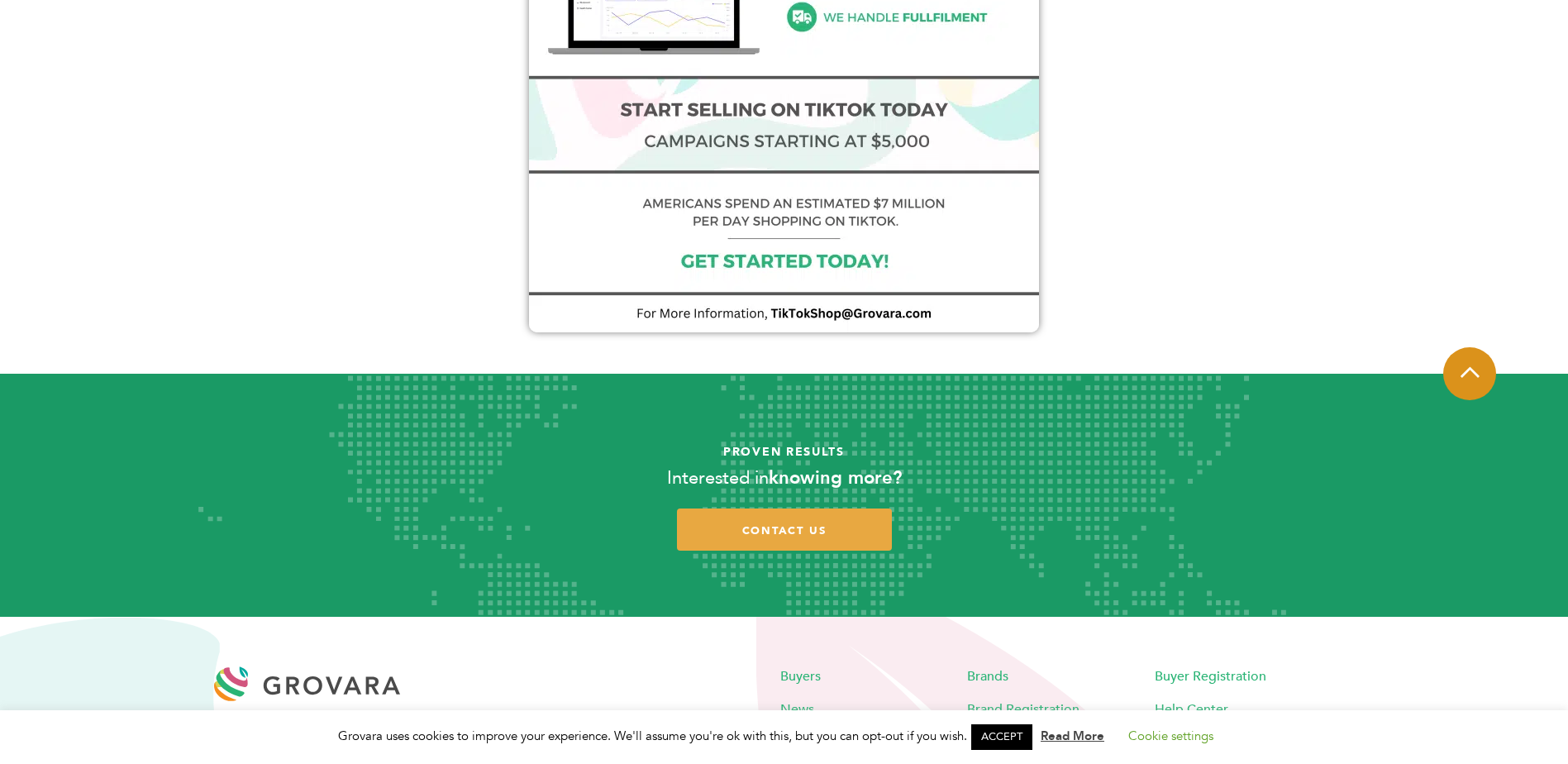
click at [1474, 385] on span at bounding box center [1469, 374] width 53 height 53
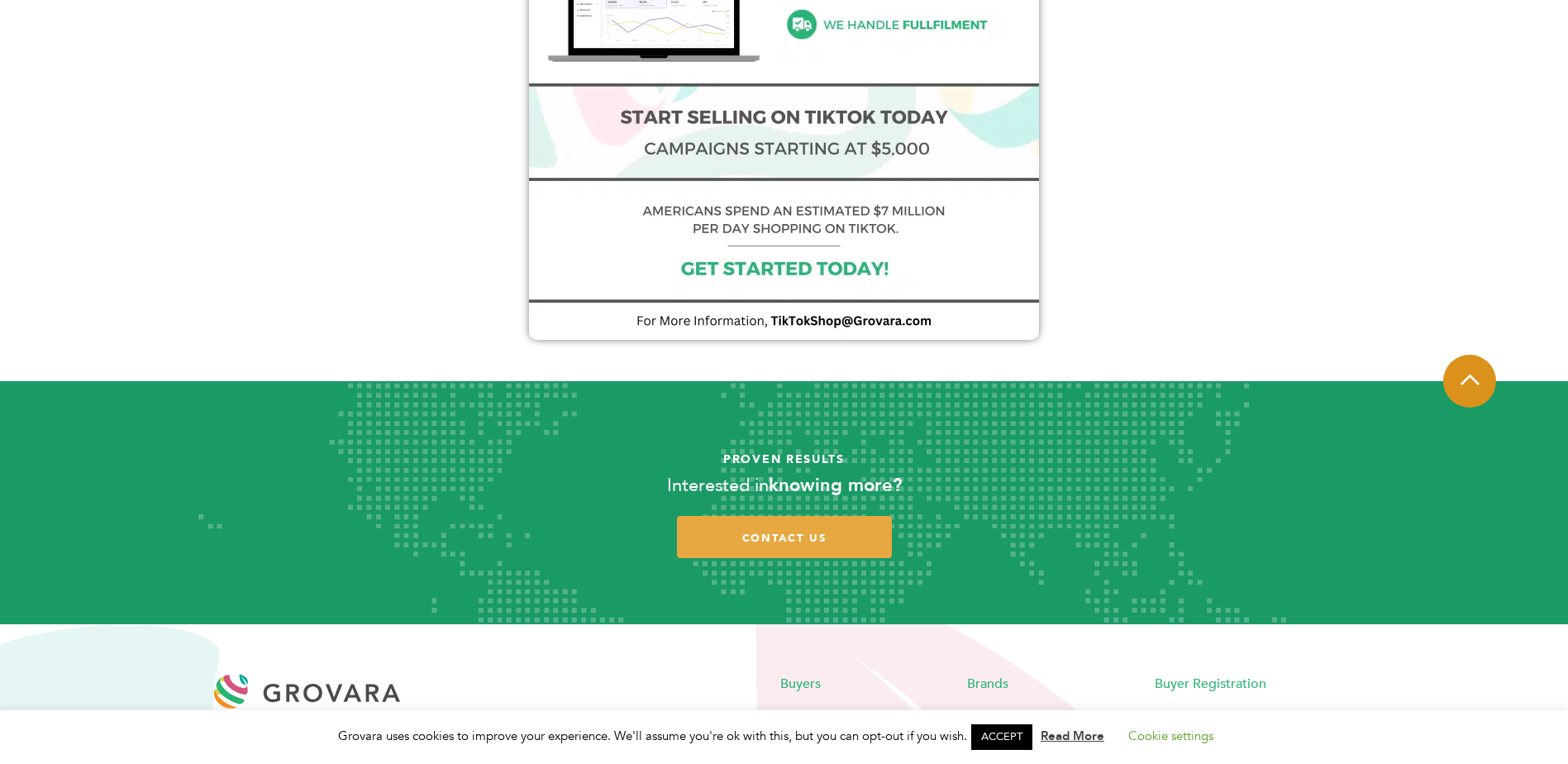
click at [1489, 387] on span at bounding box center [1469, 381] width 53 height 53
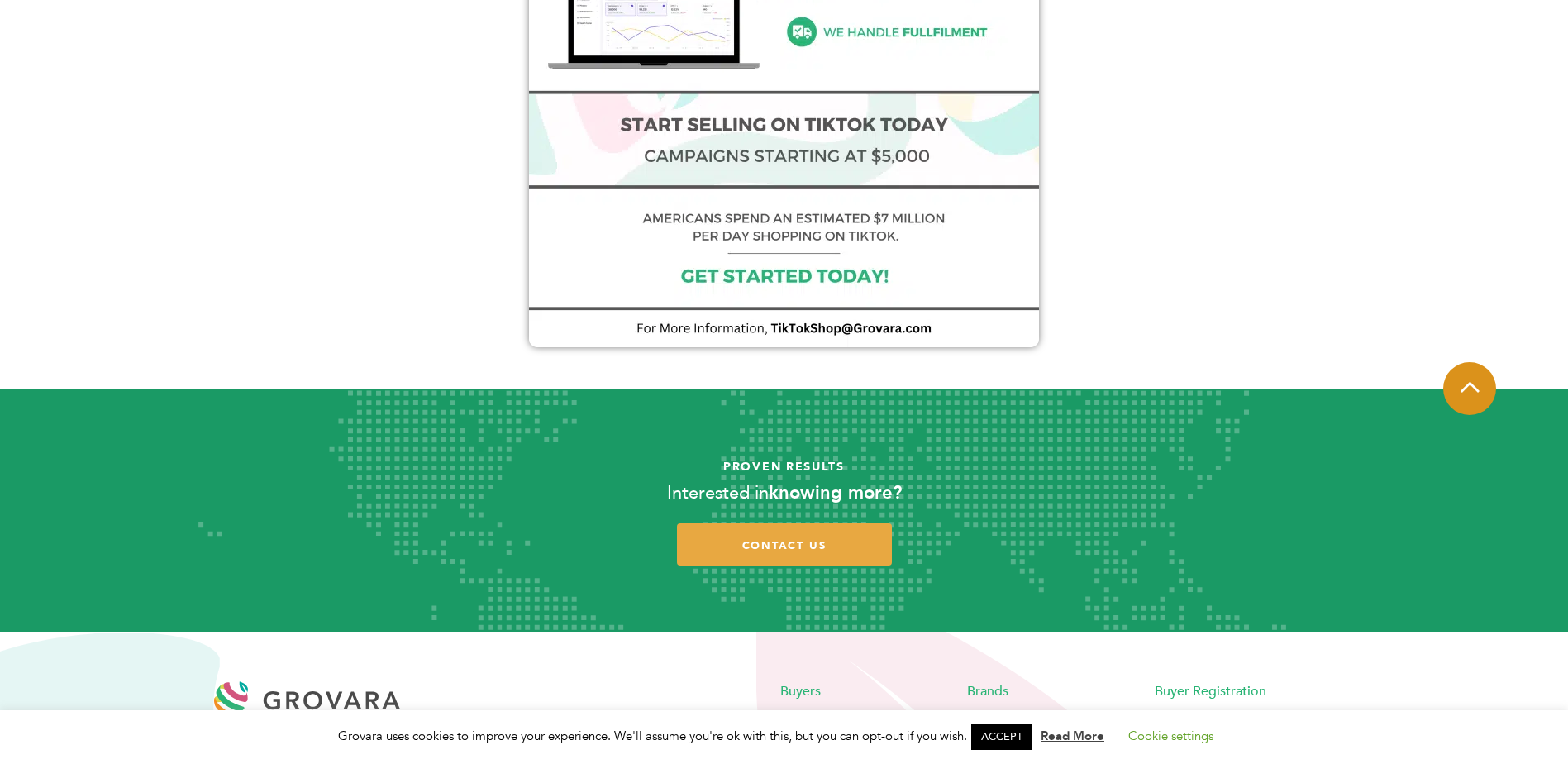
click at [1466, 402] on span at bounding box center [1469, 388] width 53 height 53
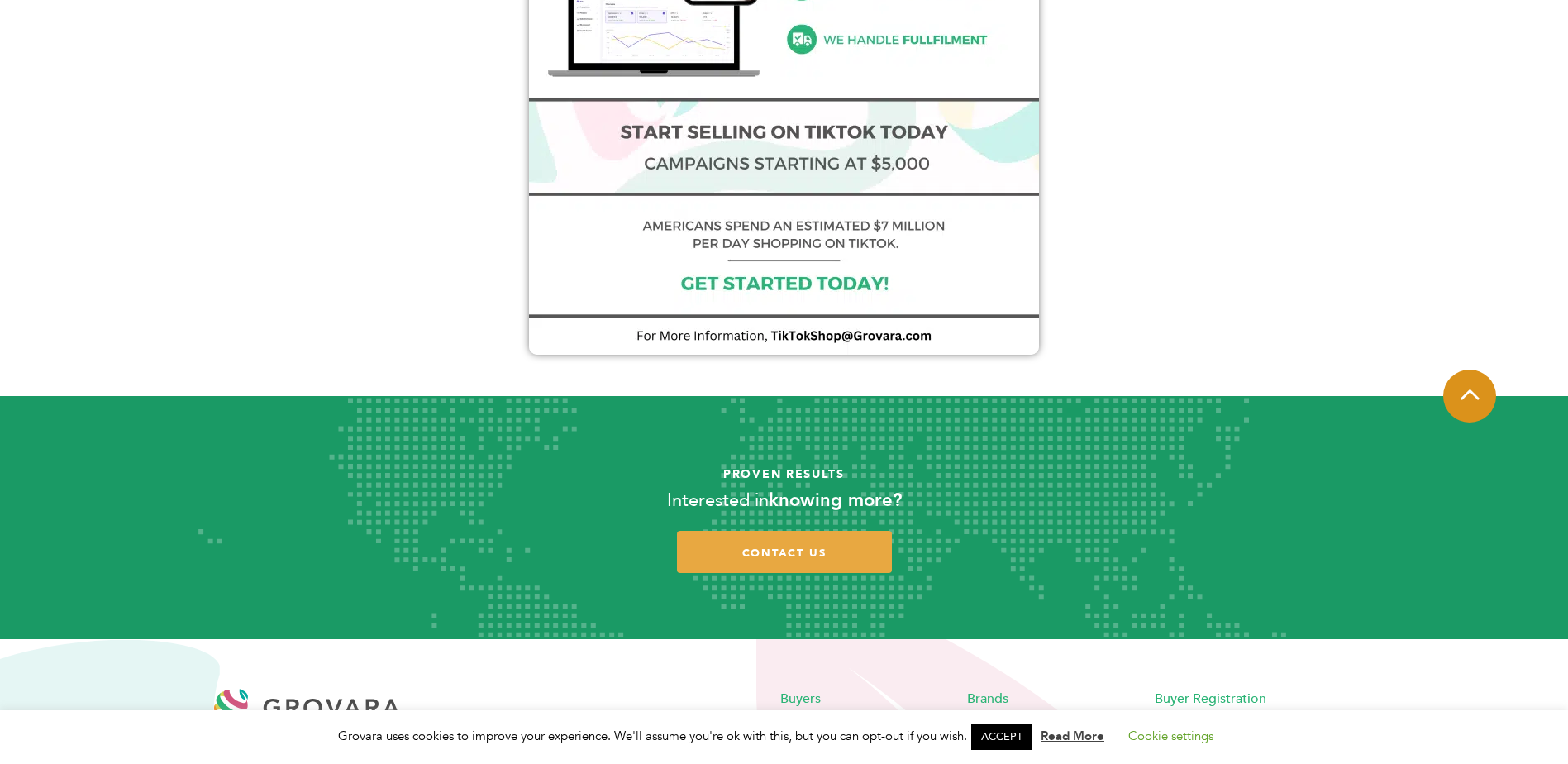
click at [1466, 402] on icon at bounding box center [1469, 394] width 19 height 21
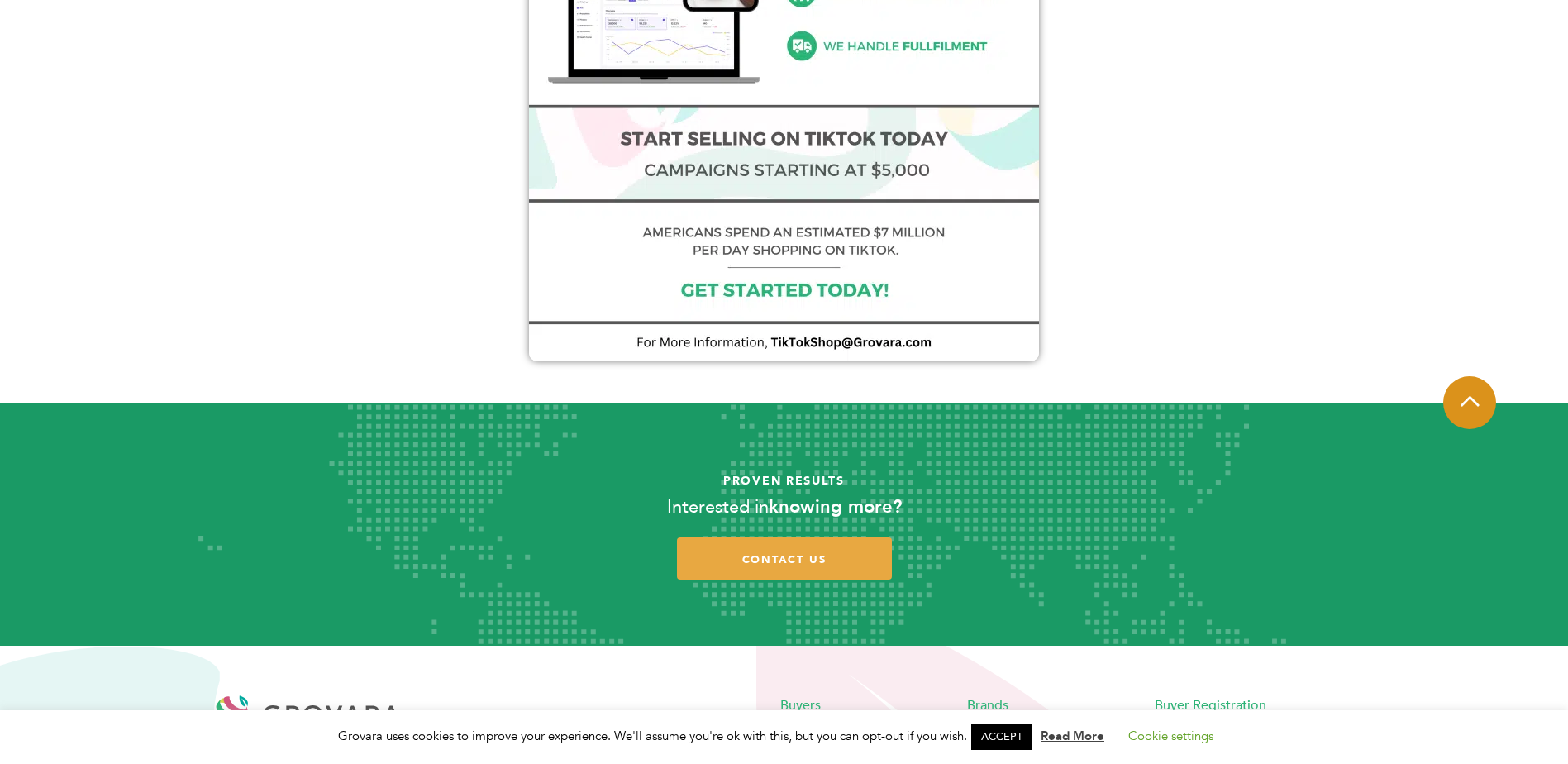
click at [1467, 402] on icon at bounding box center [1469, 400] width 19 height 21
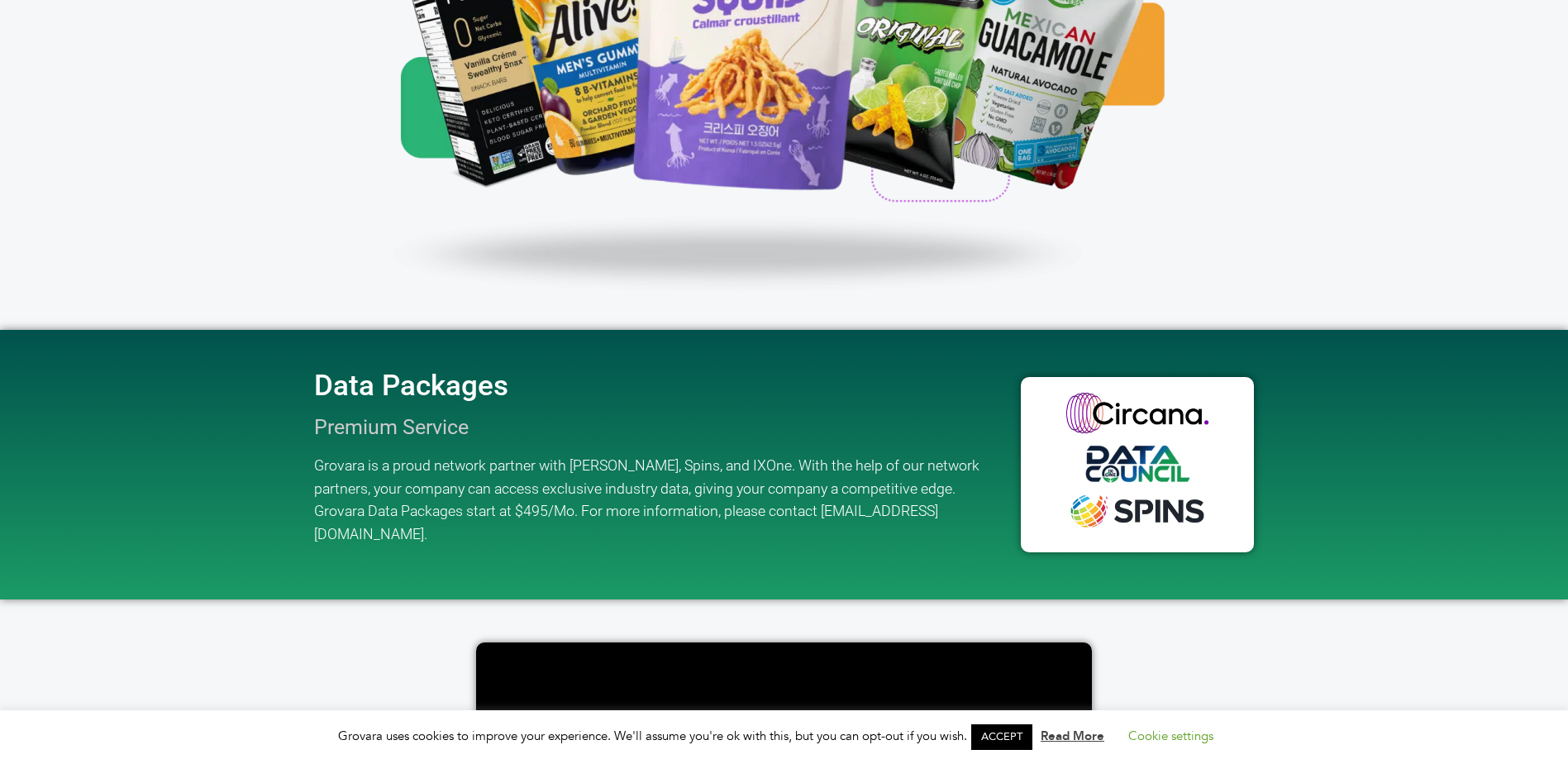
scroll to position [2199, 0]
